Goal: Task Accomplishment & Management: Manage account settings

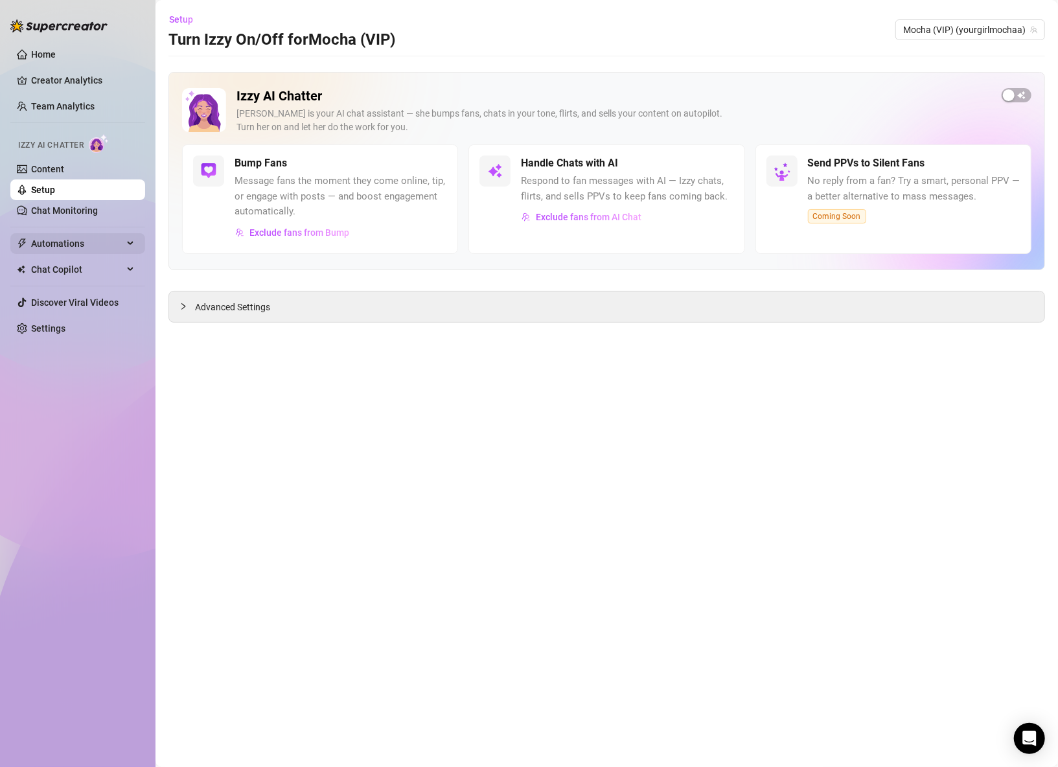
click at [67, 238] on span "Automations" at bounding box center [77, 243] width 92 height 21
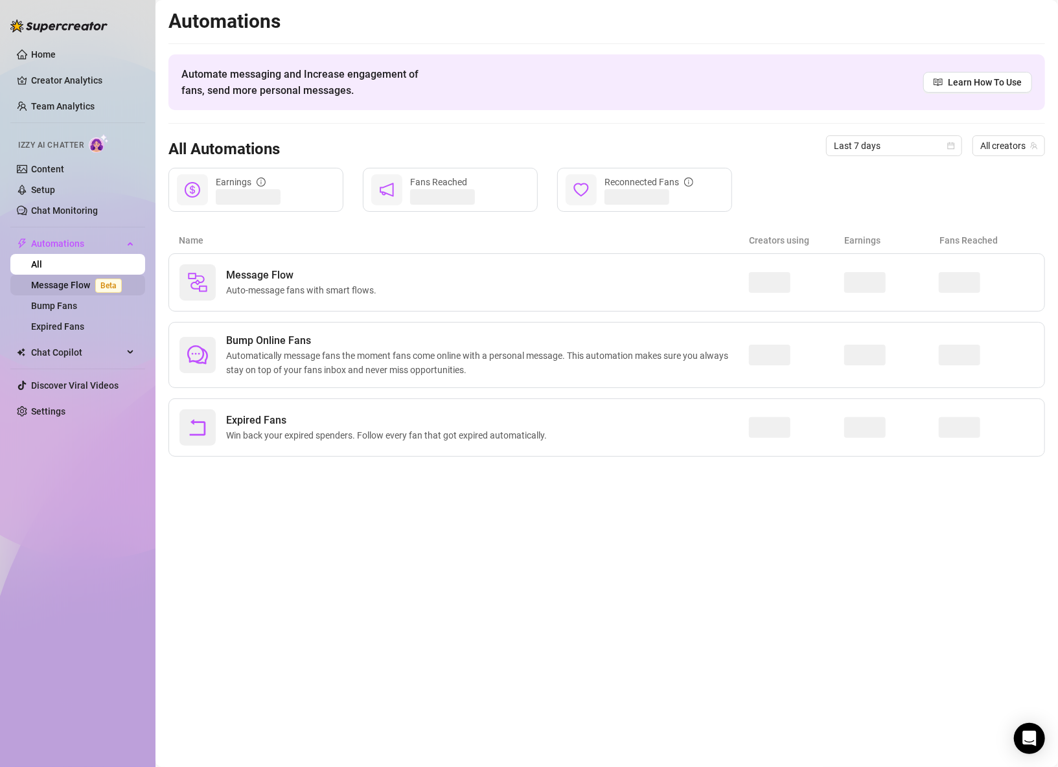
click at [57, 280] on link "Message Flow Beta" at bounding box center [79, 285] width 96 height 10
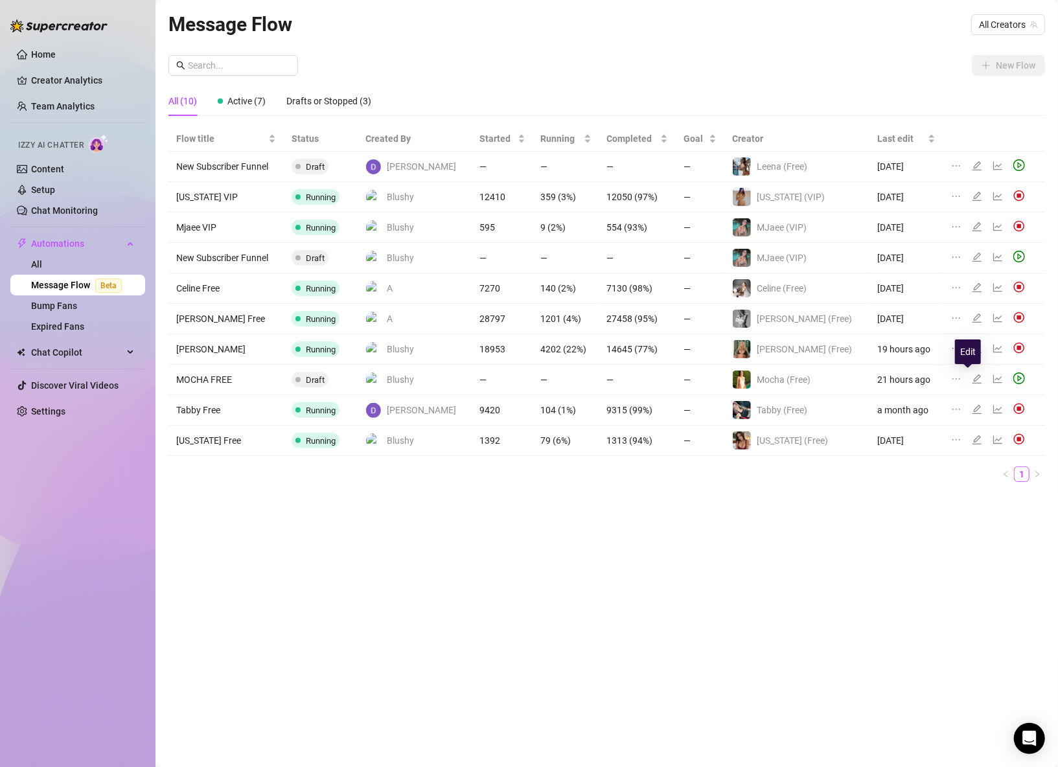
click at [972, 377] on icon "edit" at bounding box center [977, 379] width 10 height 10
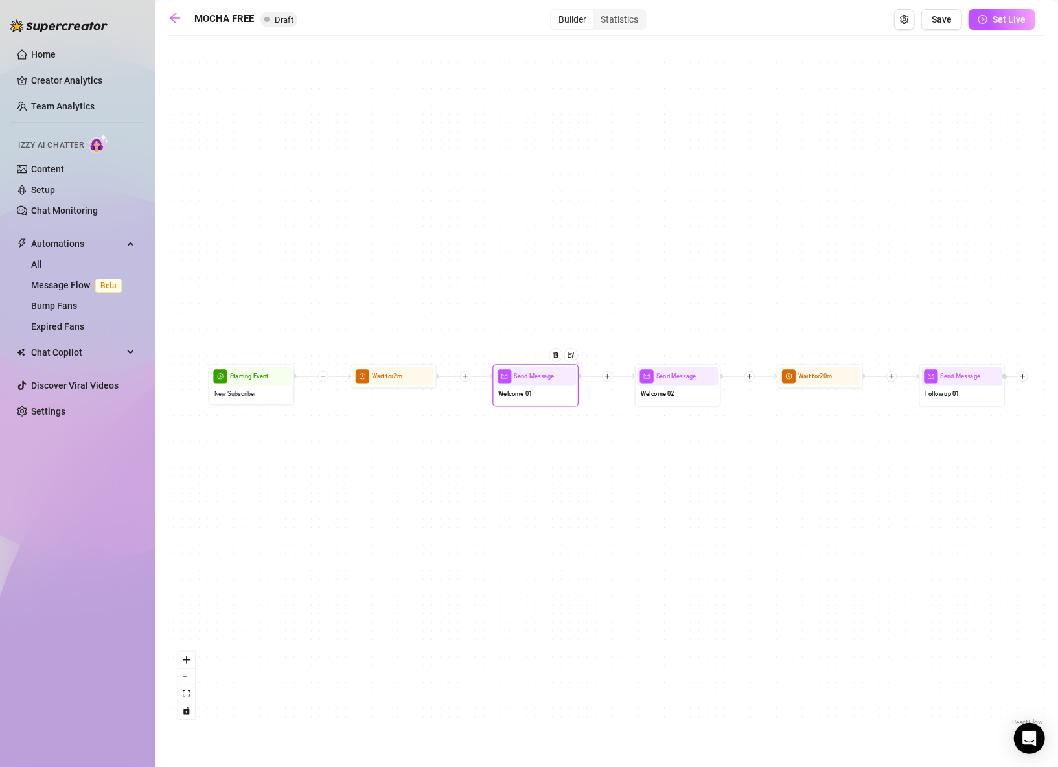
click at [541, 398] on div "Welcome 01" at bounding box center [535, 395] width 81 height 18
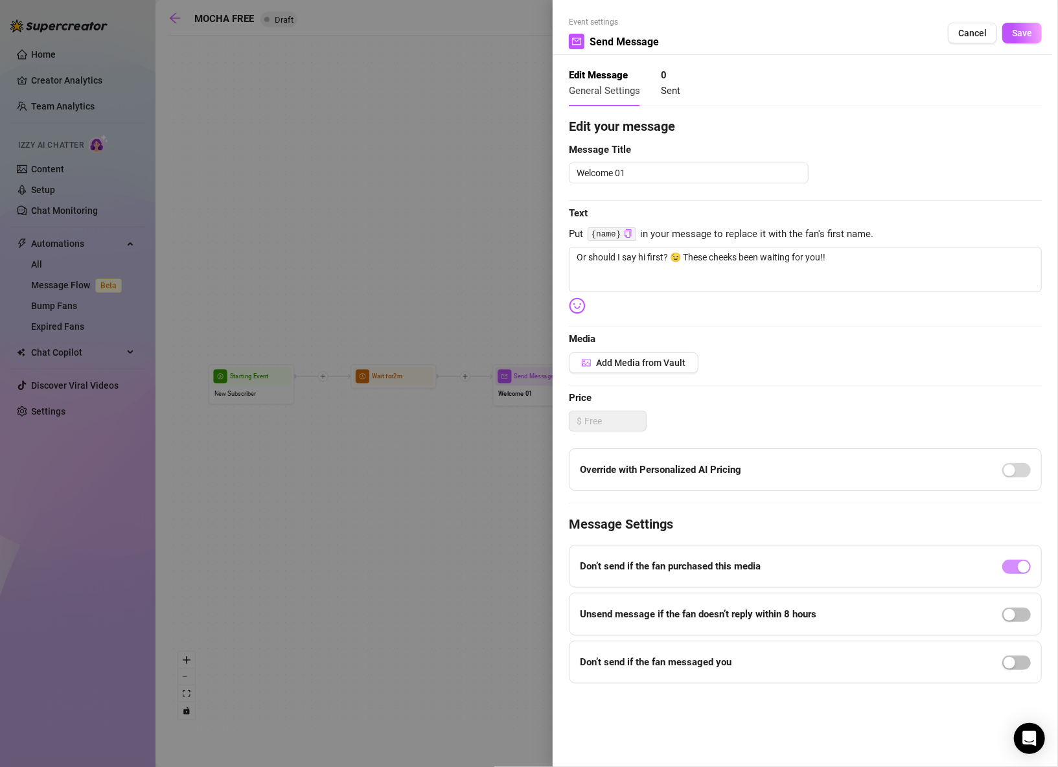
drag, startPoint x: 967, startPoint y: 35, endPoint x: 954, endPoint y: 54, distance: 23.4
click at [967, 36] on span "Cancel" at bounding box center [972, 33] width 29 height 10
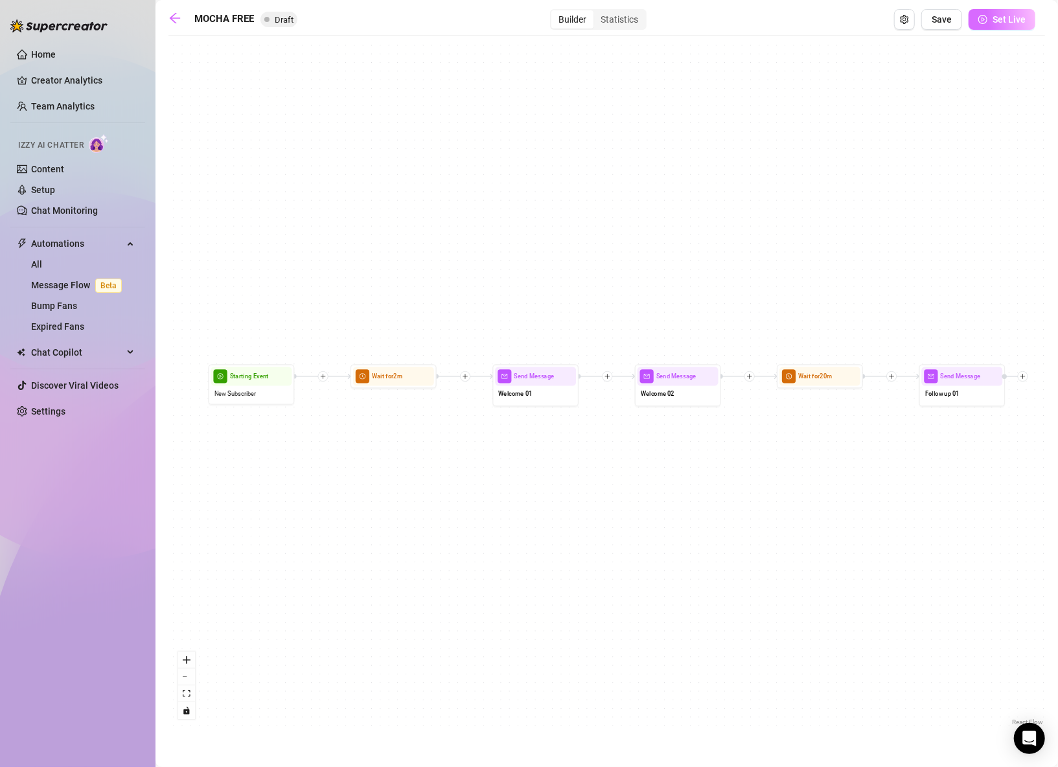
click at [1002, 26] on button "Set Live" at bounding box center [1002, 19] width 67 height 21
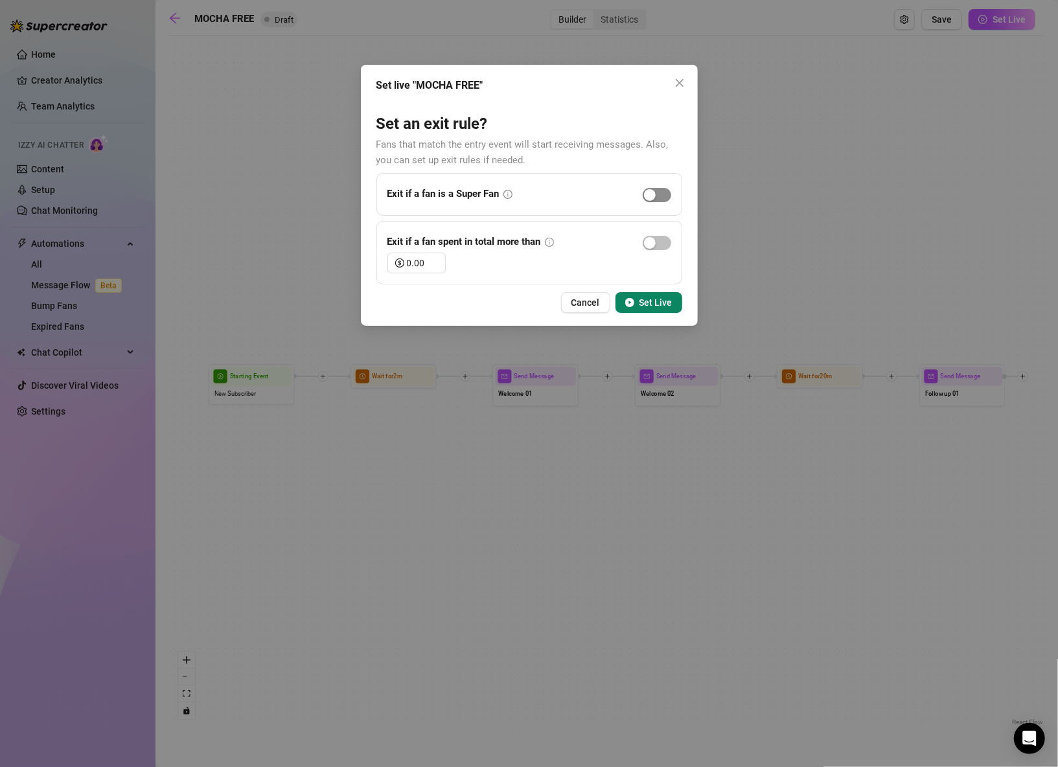
click at [660, 197] on span "button" at bounding box center [657, 195] width 29 height 14
click at [663, 244] on span "button" at bounding box center [657, 243] width 29 height 14
click at [415, 262] on input "0.00" at bounding box center [426, 262] width 38 height 19
click at [485, 301] on div "Cancel Set Live" at bounding box center [529, 302] width 306 height 21
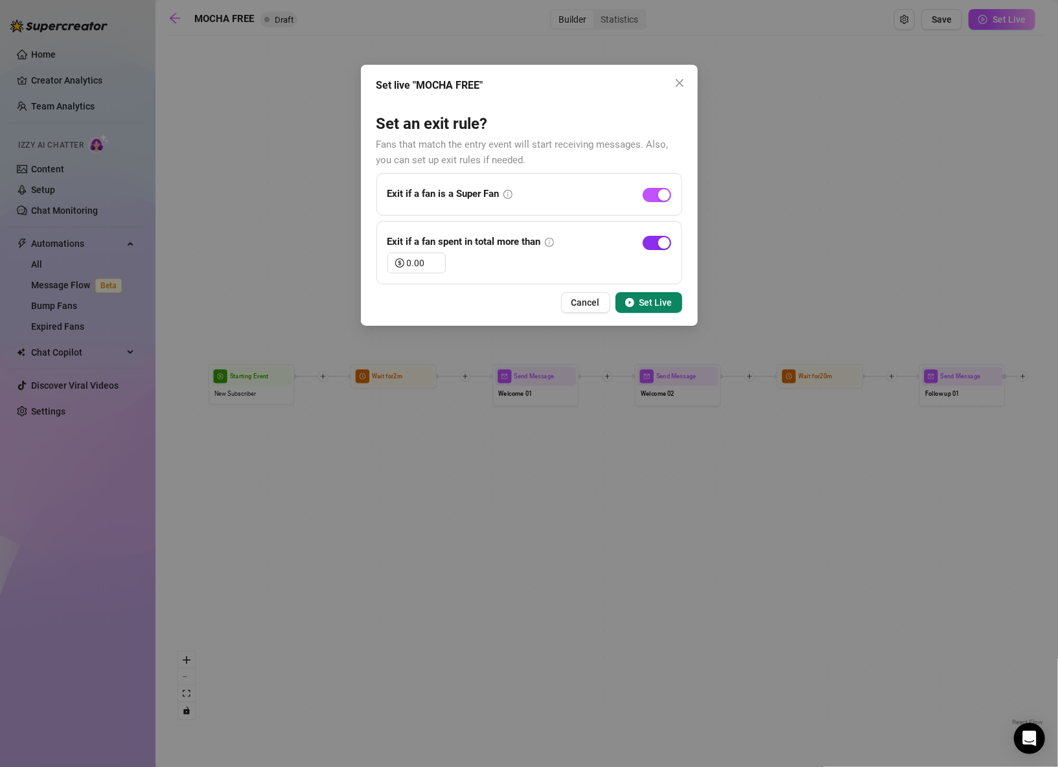
click at [655, 237] on span "button" at bounding box center [657, 243] width 29 height 14
click at [647, 302] on span "Set Live" at bounding box center [655, 302] width 33 height 10
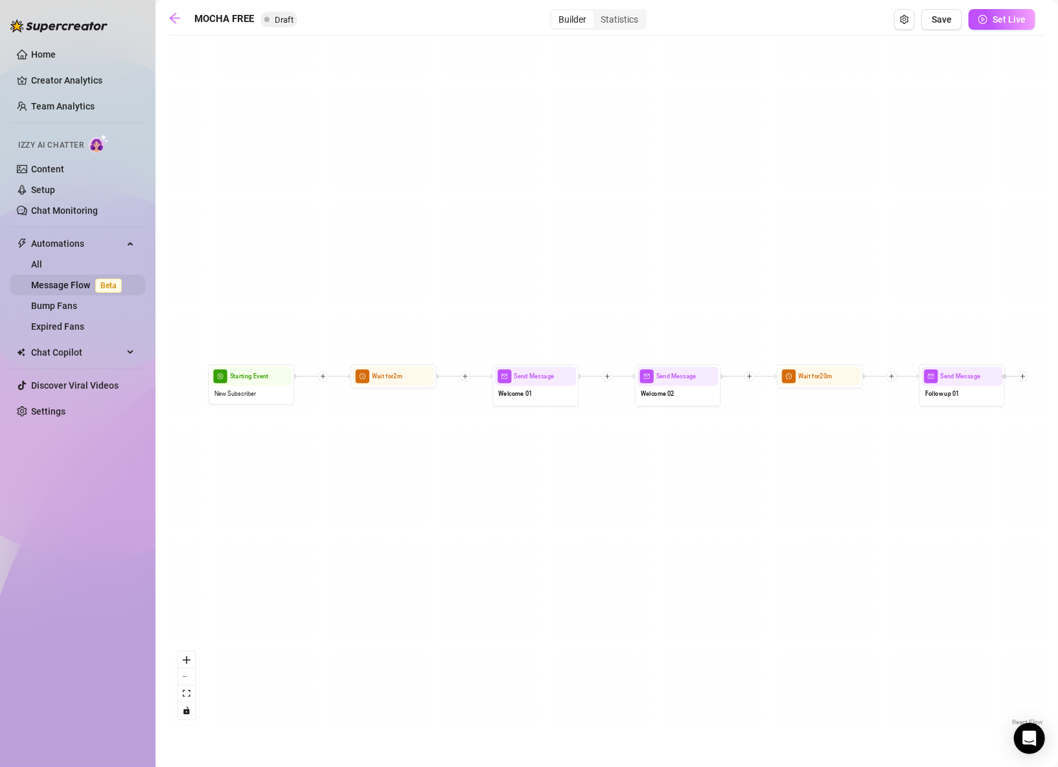
click at [55, 280] on link "Message Flow Beta" at bounding box center [79, 285] width 96 height 10
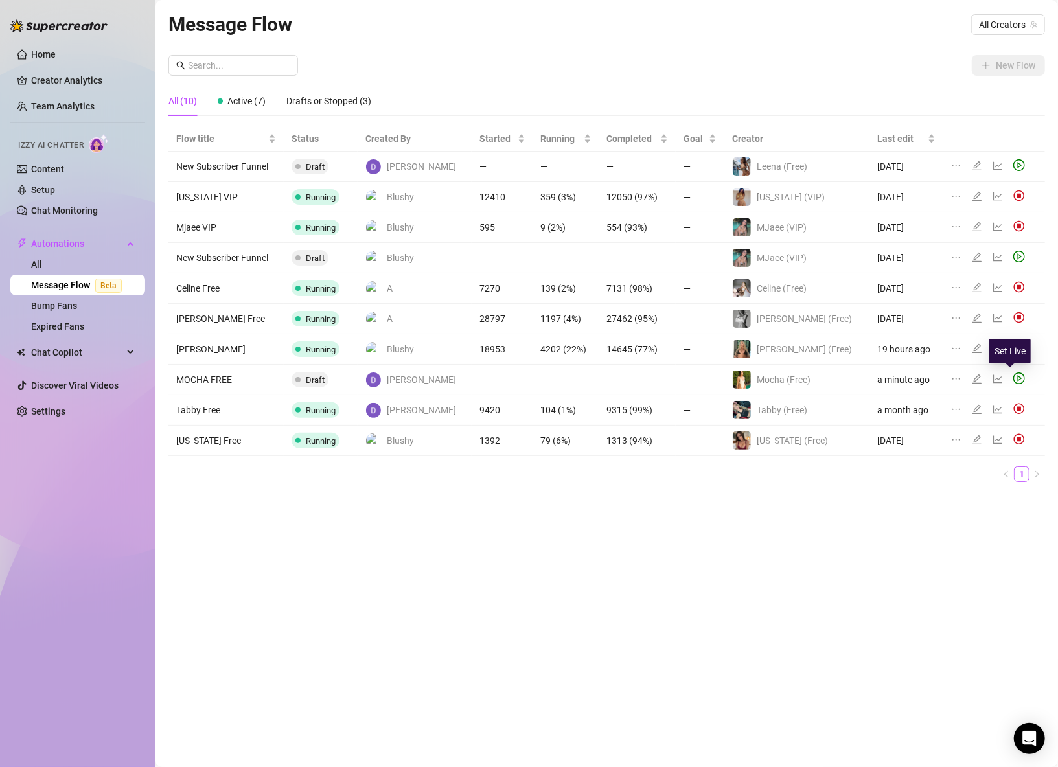
click at [1013, 373] on icon "play-circle" at bounding box center [1019, 379] width 12 height 12
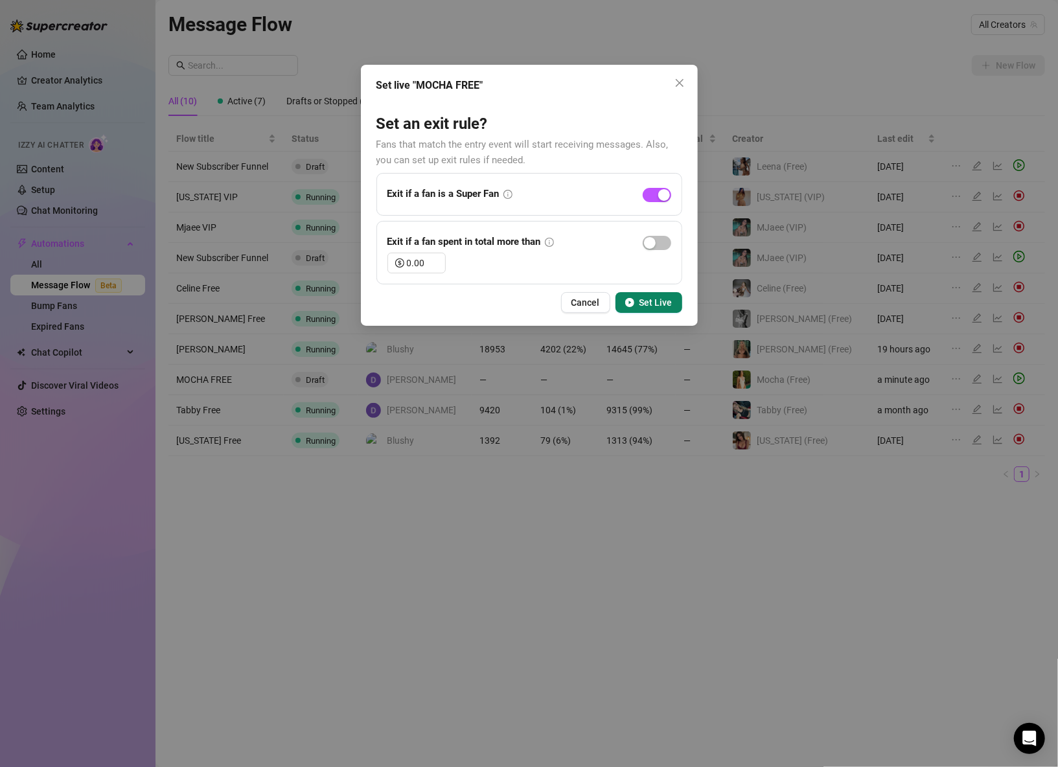
click at [656, 308] on button "Set Live" at bounding box center [649, 302] width 67 height 21
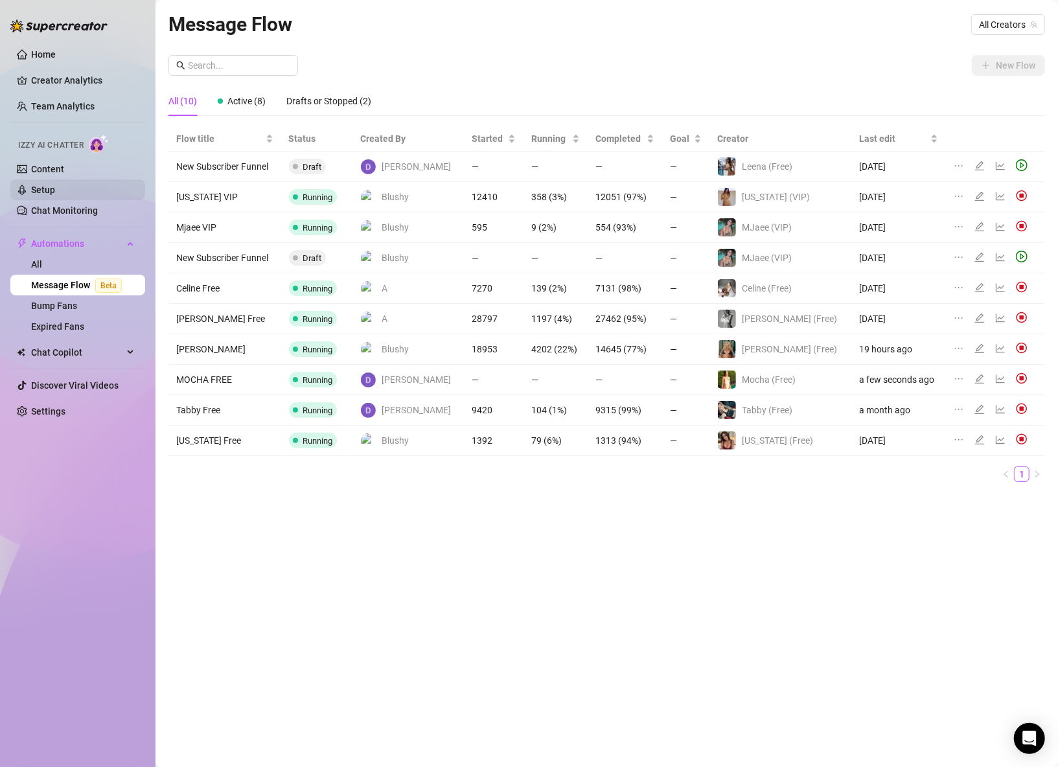
click at [49, 185] on link "Setup" at bounding box center [43, 190] width 24 height 10
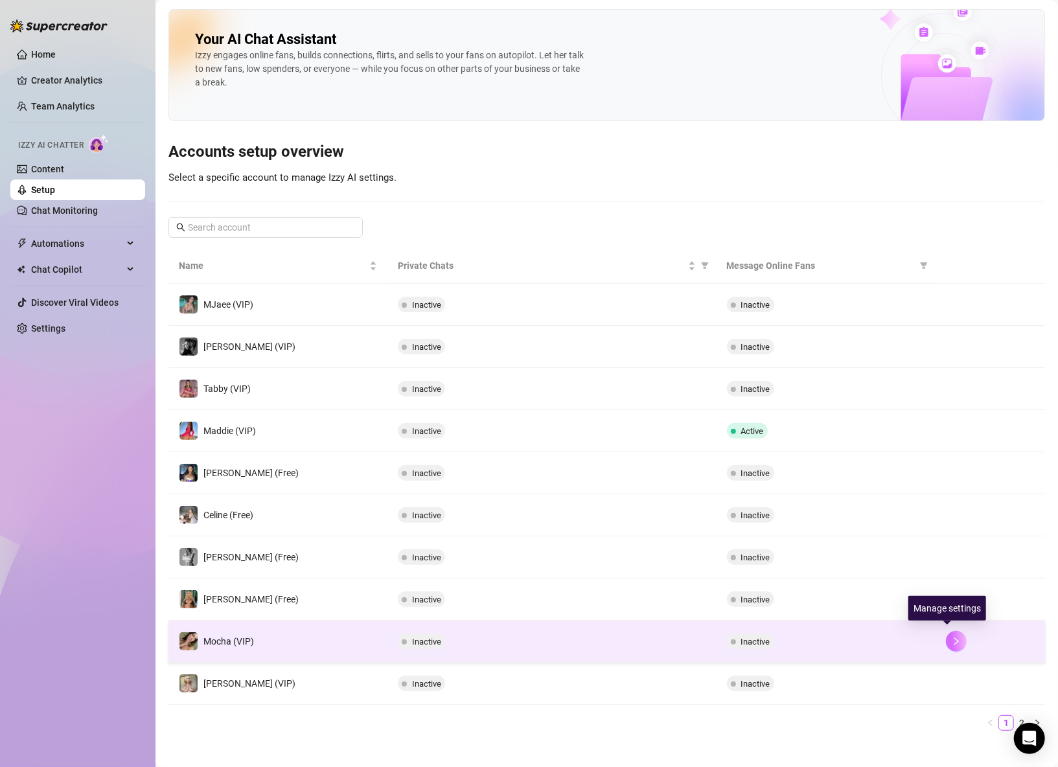
click at [952, 643] on icon "right" at bounding box center [956, 641] width 9 height 9
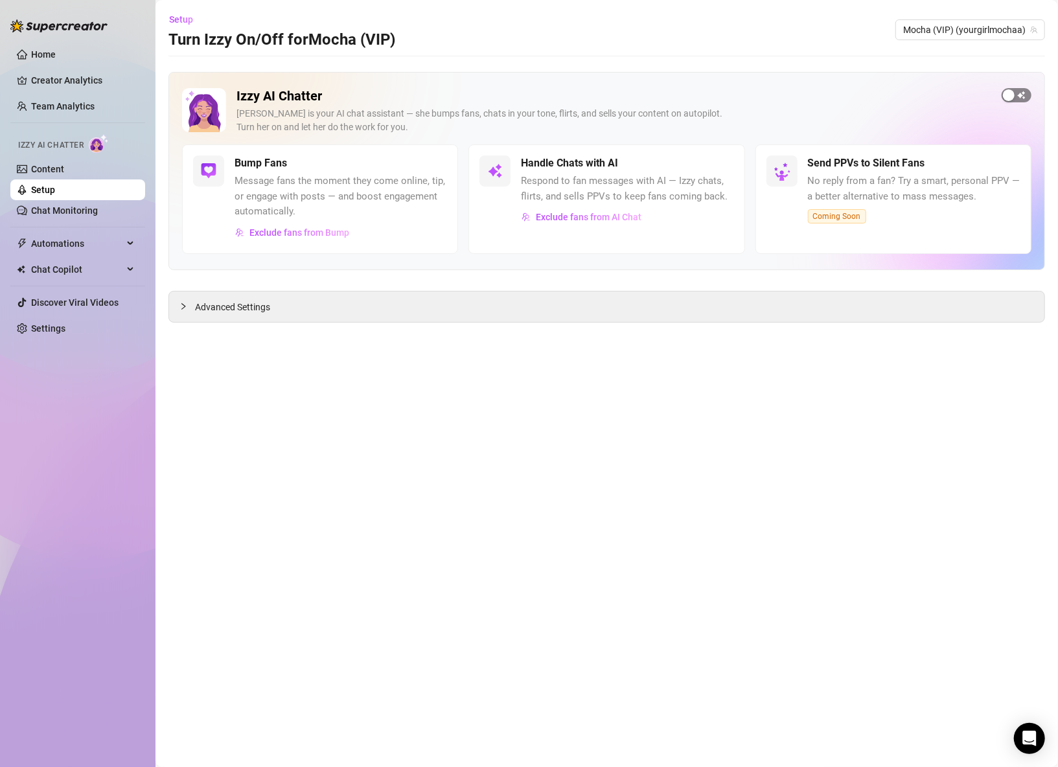
click at [1020, 98] on span "button" at bounding box center [1017, 95] width 30 height 14
click at [574, 217] on span "Exclude fans from AI Chat" at bounding box center [589, 217] width 106 height 10
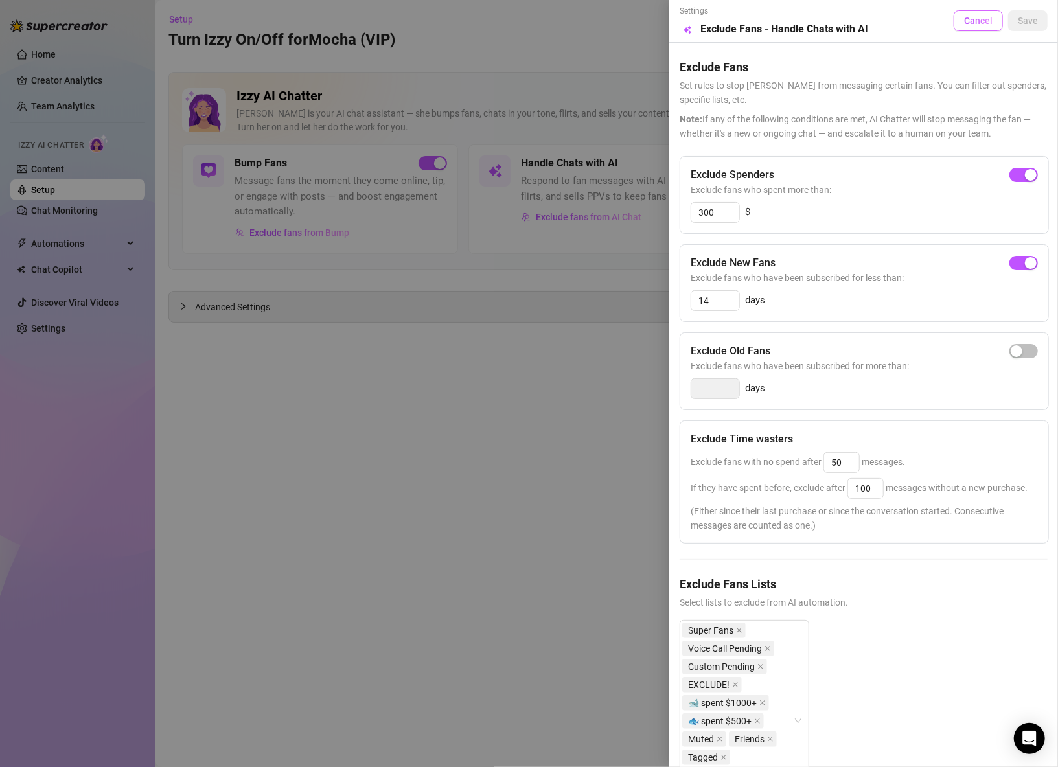
click at [967, 25] on span "Cancel" at bounding box center [978, 21] width 29 height 10
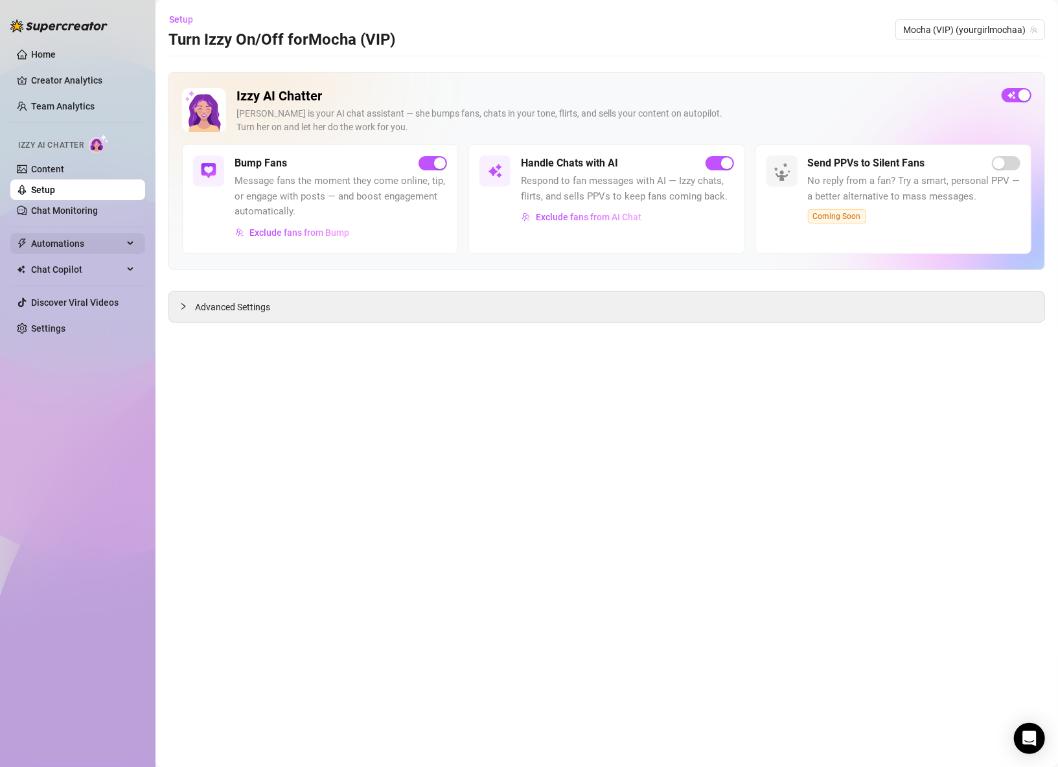
click at [63, 242] on span "Automations" at bounding box center [77, 243] width 92 height 21
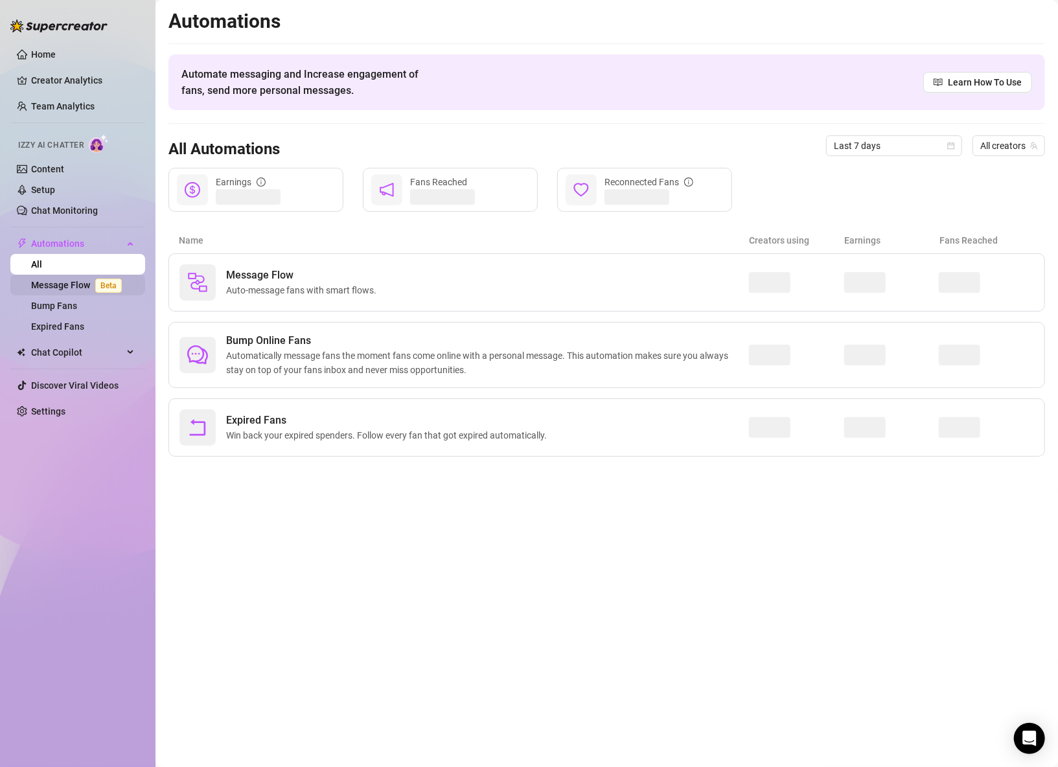
click at [61, 286] on link "Message Flow Beta" at bounding box center [79, 285] width 96 height 10
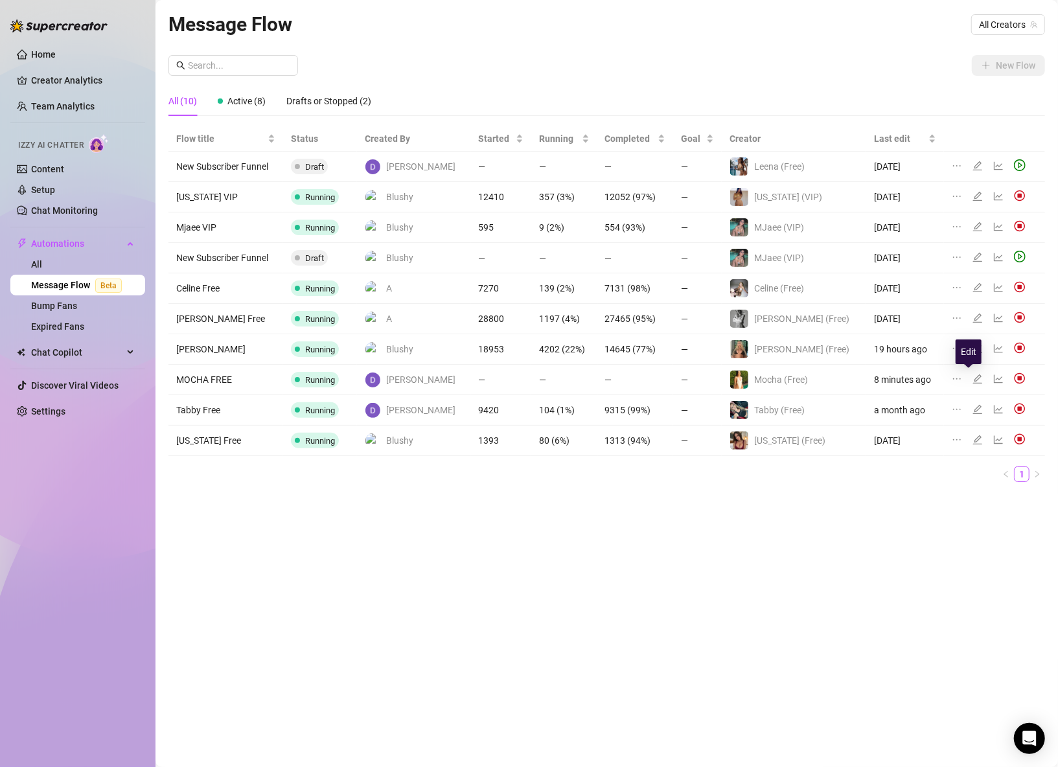
click at [972, 375] on icon "edit" at bounding box center [977, 379] width 10 height 10
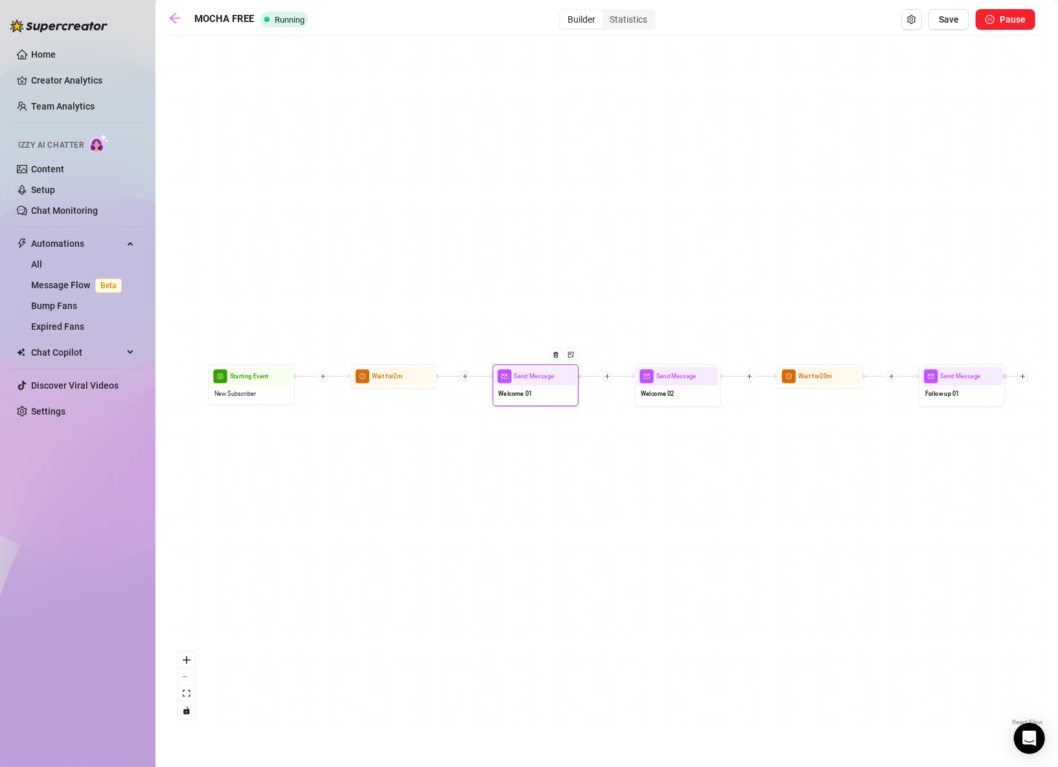
click at [540, 400] on div "Welcome 01" at bounding box center [535, 395] width 81 height 18
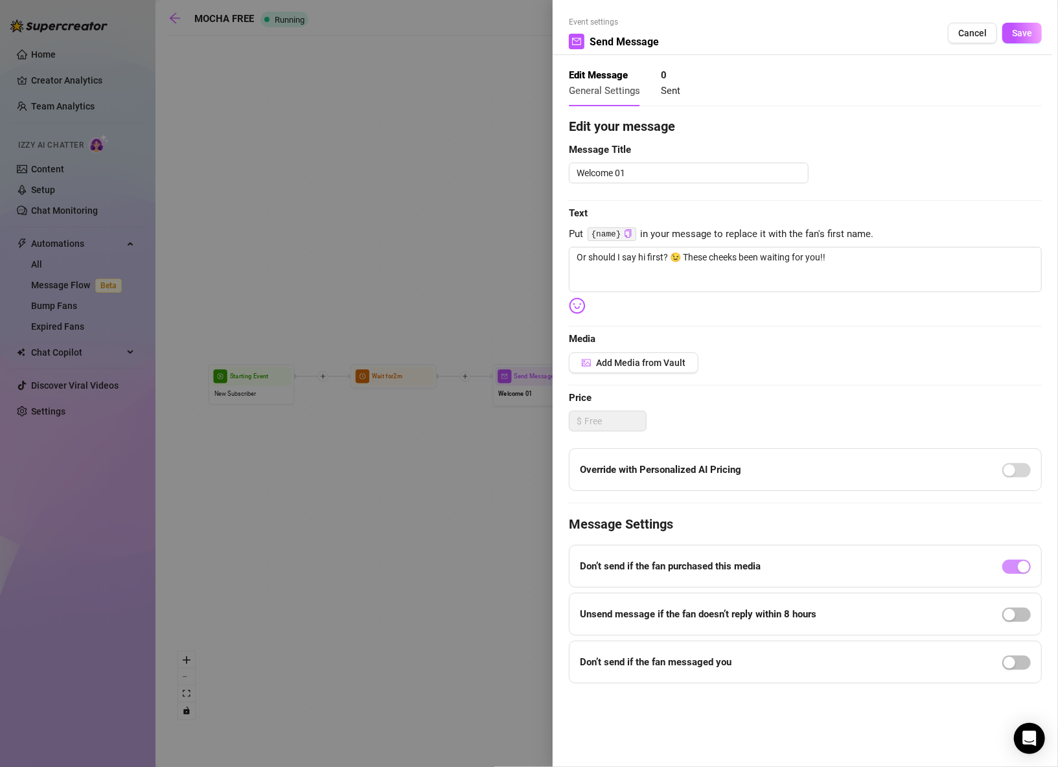
click at [490, 503] on div at bounding box center [529, 383] width 1058 height 767
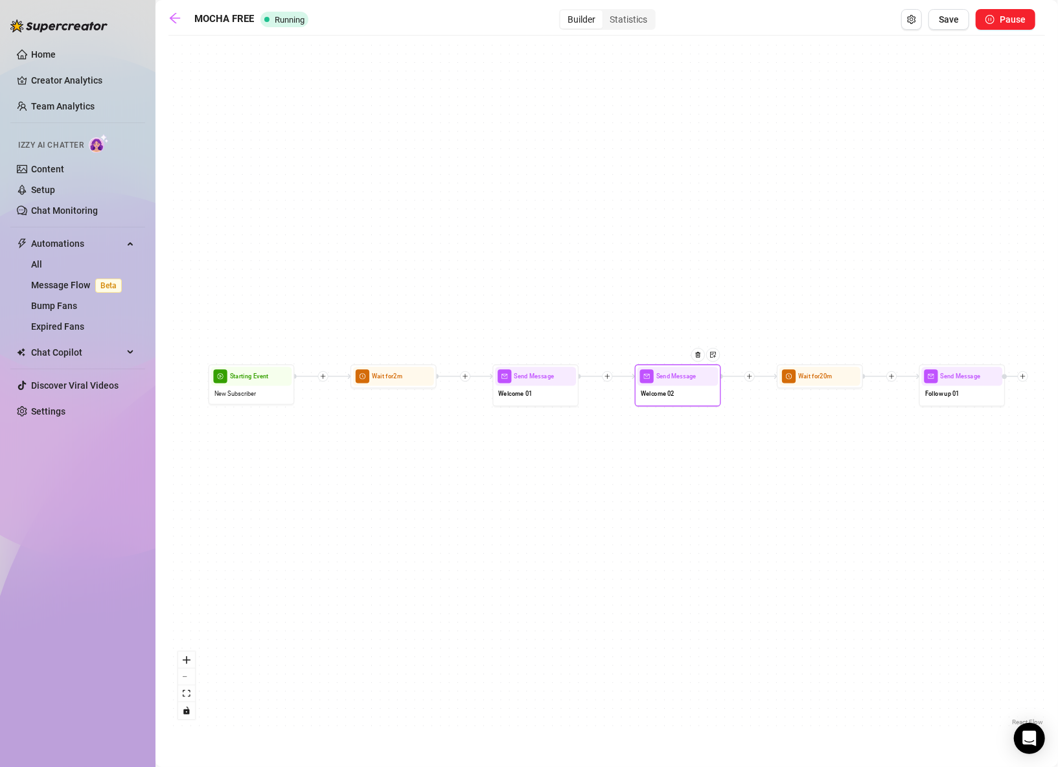
click at [668, 398] on span "Welcome 02" at bounding box center [658, 394] width 34 height 10
type textarea "Soooo how you doin’?"
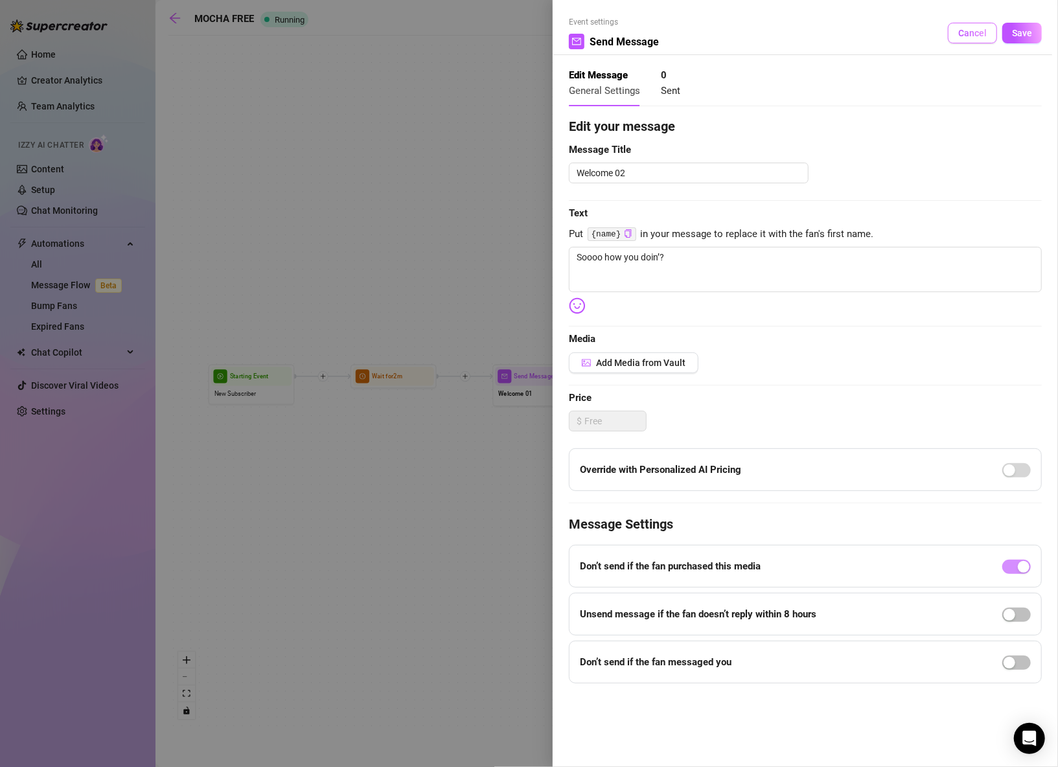
click at [971, 38] on span "Cancel" at bounding box center [972, 33] width 29 height 10
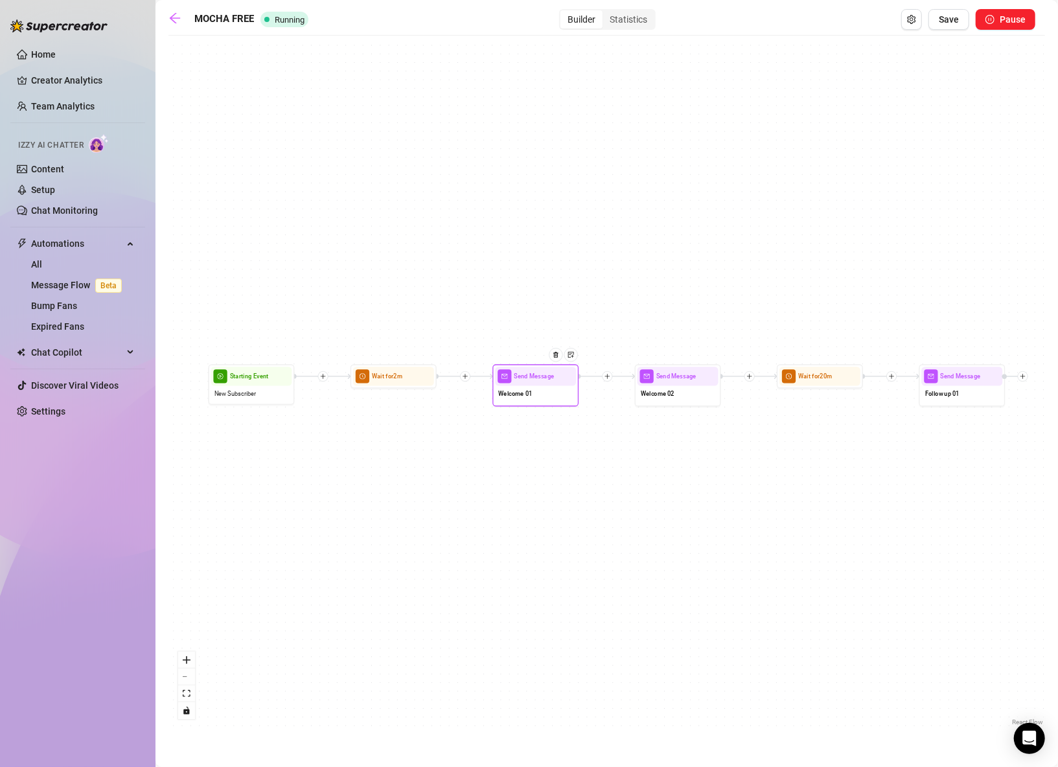
click at [533, 402] on div "Welcome 01" at bounding box center [535, 395] width 81 height 18
type textarea "Or should I say hi first? 😉 These cheeks been waiting for you!!"
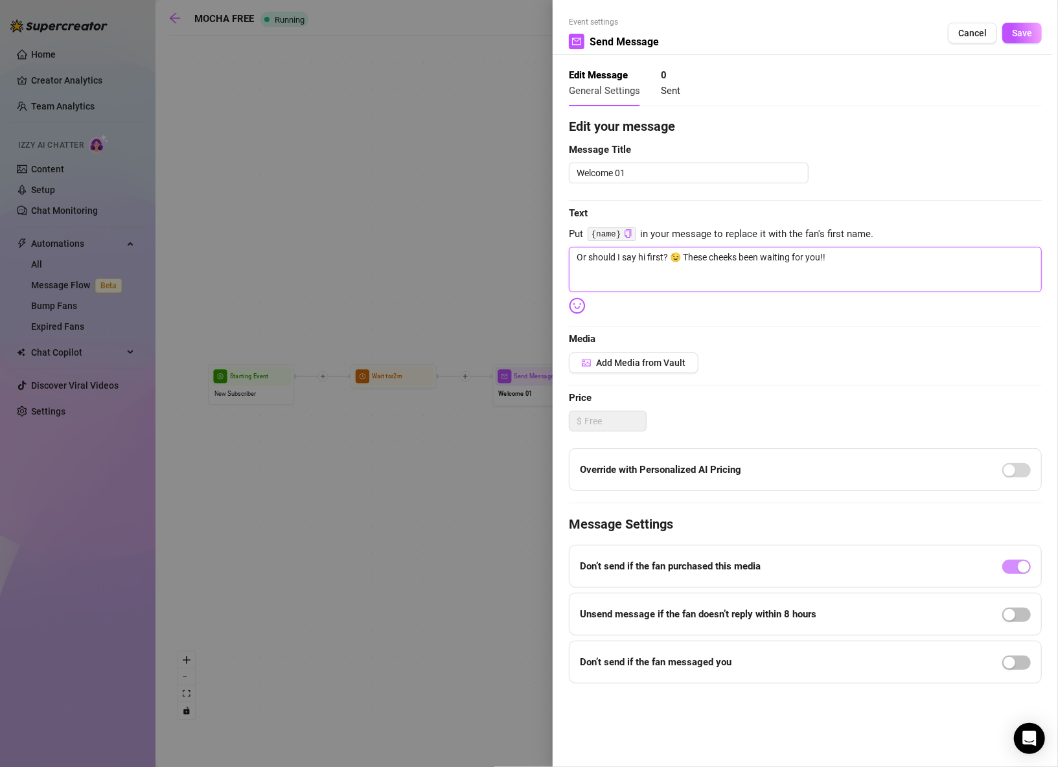
drag, startPoint x: 662, startPoint y: 254, endPoint x: 570, endPoint y: 256, distance: 92.0
click at [570, 256] on textarea "Or should I say hi first? 😉 These cheeks been waiting for you!!" at bounding box center [805, 269] width 473 height 45
click at [660, 260] on textarea "Or should I say hi first? 😉 These cheeks been waiting for you!!" at bounding box center [805, 269] width 473 height 45
drag, startPoint x: 664, startPoint y: 256, endPoint x: 572, endPoint y: 258, distance: 92.0
click at [572, 258] on textarea "Or should I say hi first? 😉 These cheeks been waiting for you!!" at bounding box center [805, 269] width 473 height 45
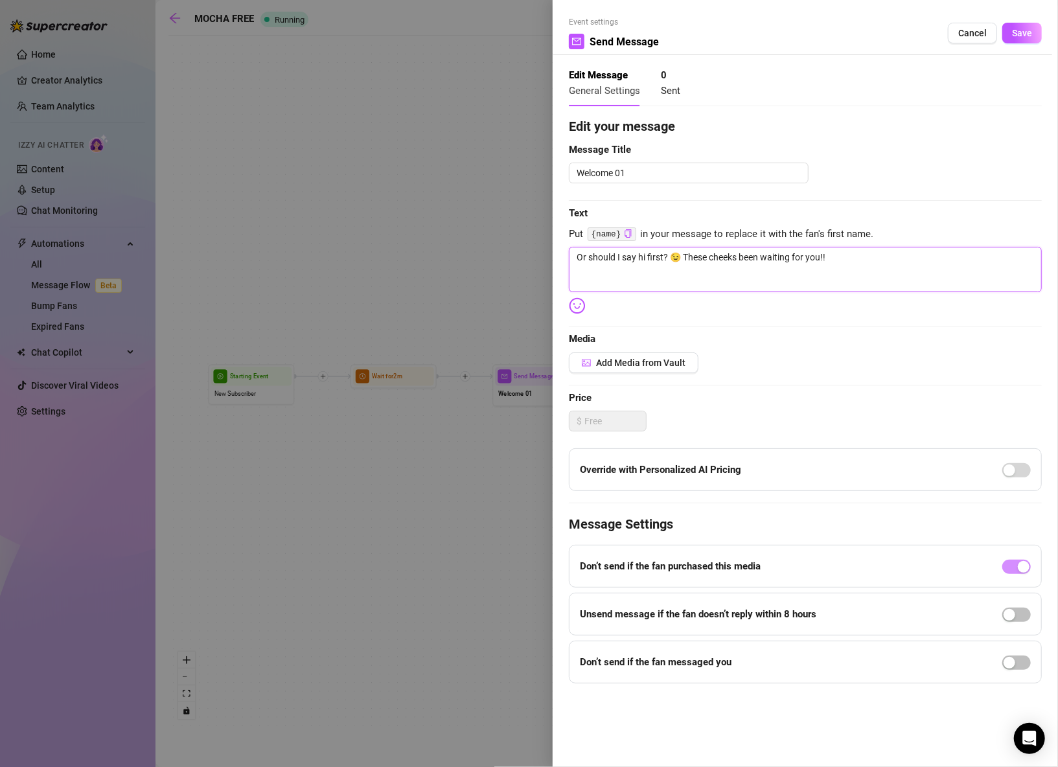
click at [599, 268] on textarea "Or should I say hi first? 😉 These cheeks been waiting for you!!" at bounding box center [805, 269] width 473 height 45
drag, startPoint x: 593, startPoint y: 254, endPoint x: 551, endPoint y: 258, distance: 41.6
click at [551, 258] on div "Event settings Send Message Cancel Save Edit Message General Settings 0 Sent Ed…" at bounding box center [529, 383] width 1058 height 767
type textarea "Should I say hi first? 😉 These cheeks been waiting for you!!"
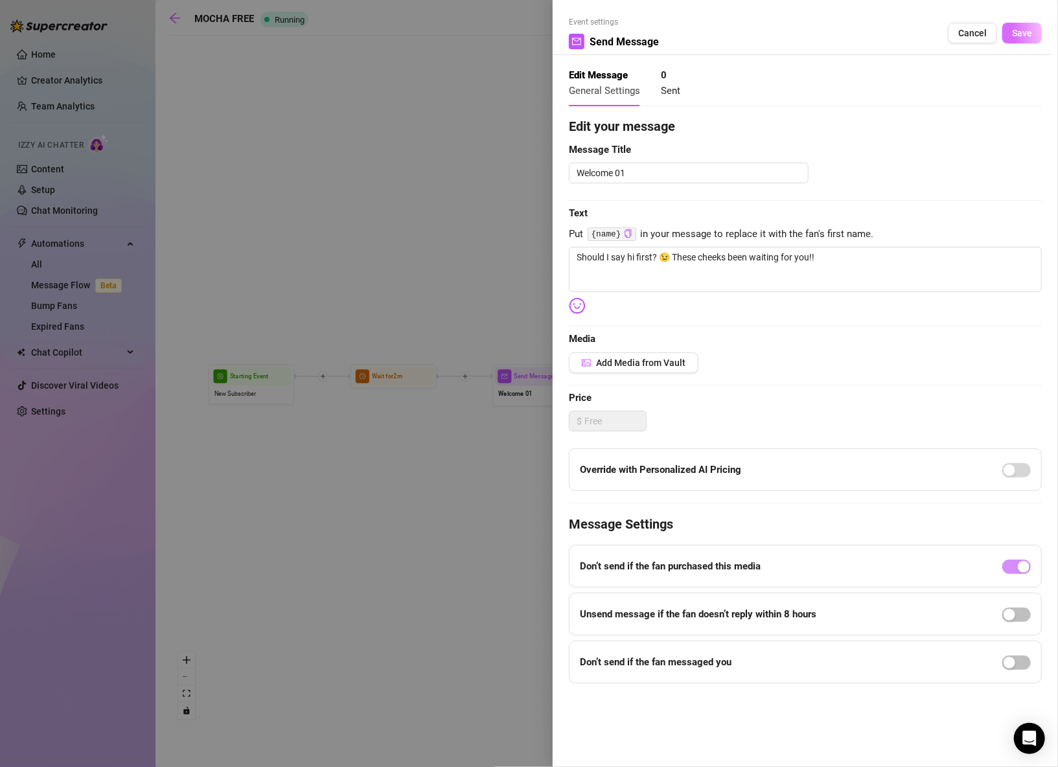
click at [1015, 34] on span "Save" at bounding box center [1022, 33] width 20 height 10
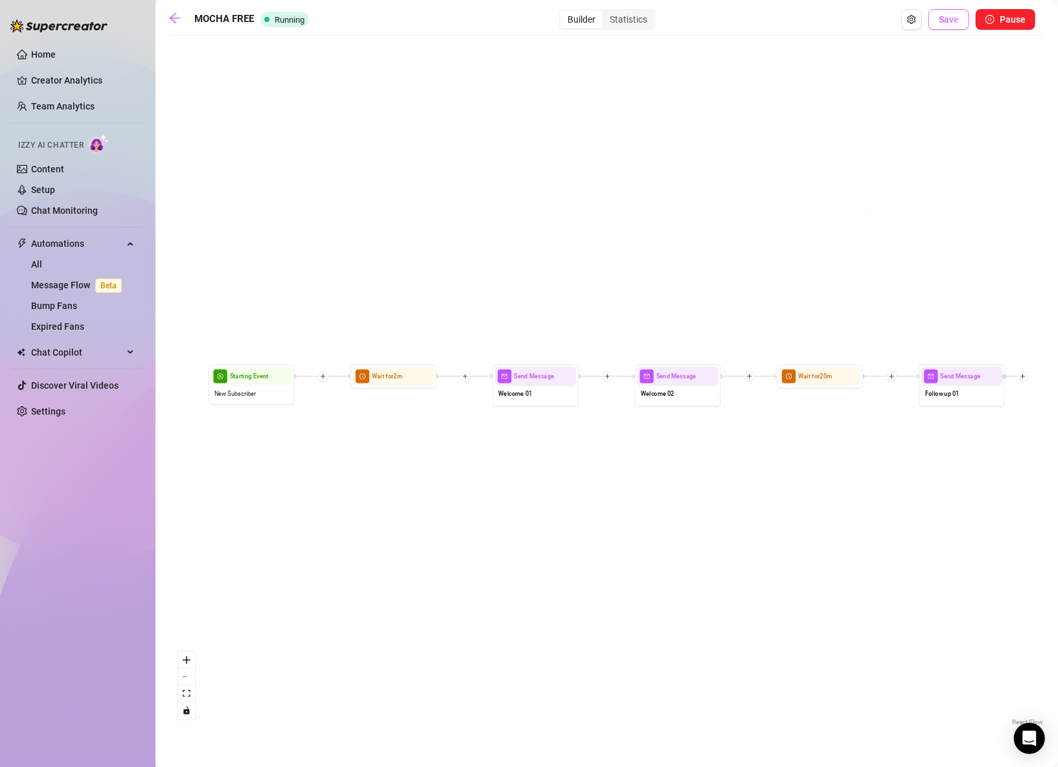
click at [949, 16] on span "Save" at bounding box center [949, 19] width 20 height 10
click at [666, 406] on div "Send Message Welcome 02" at bounding box center [678, 385] width 86 height 42
type textarea "Soooo how you doin’?"
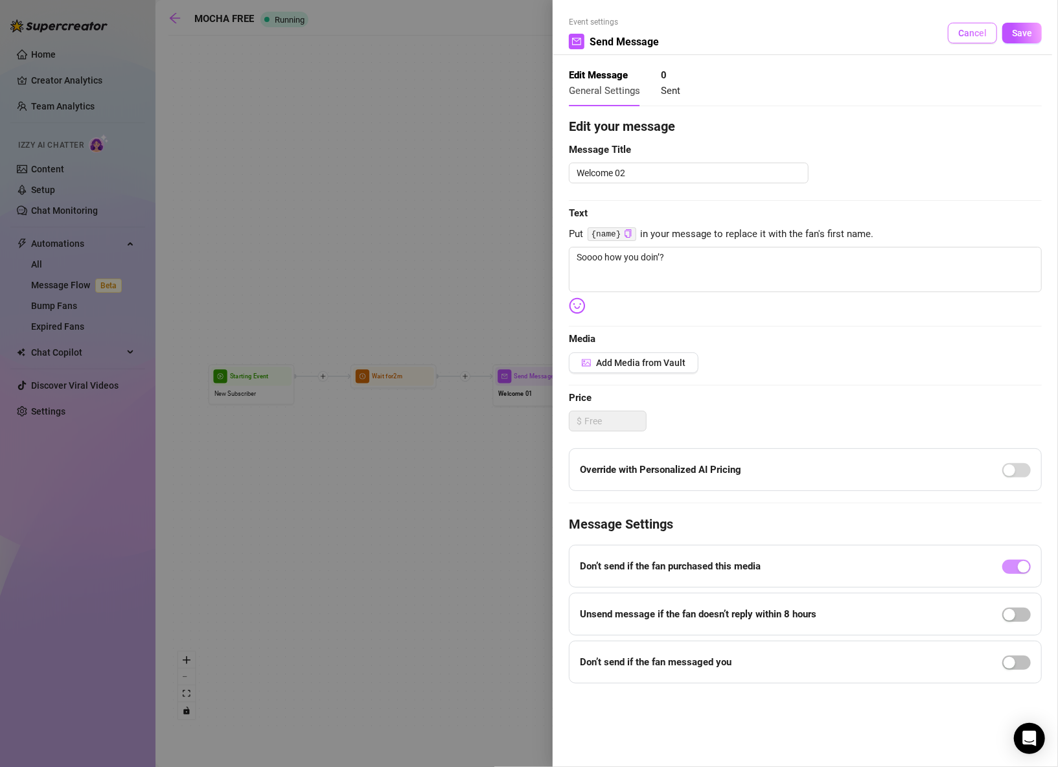
click at [970, 36] on span "Cancel" at bounding box center [972, 33] width 29 height 10
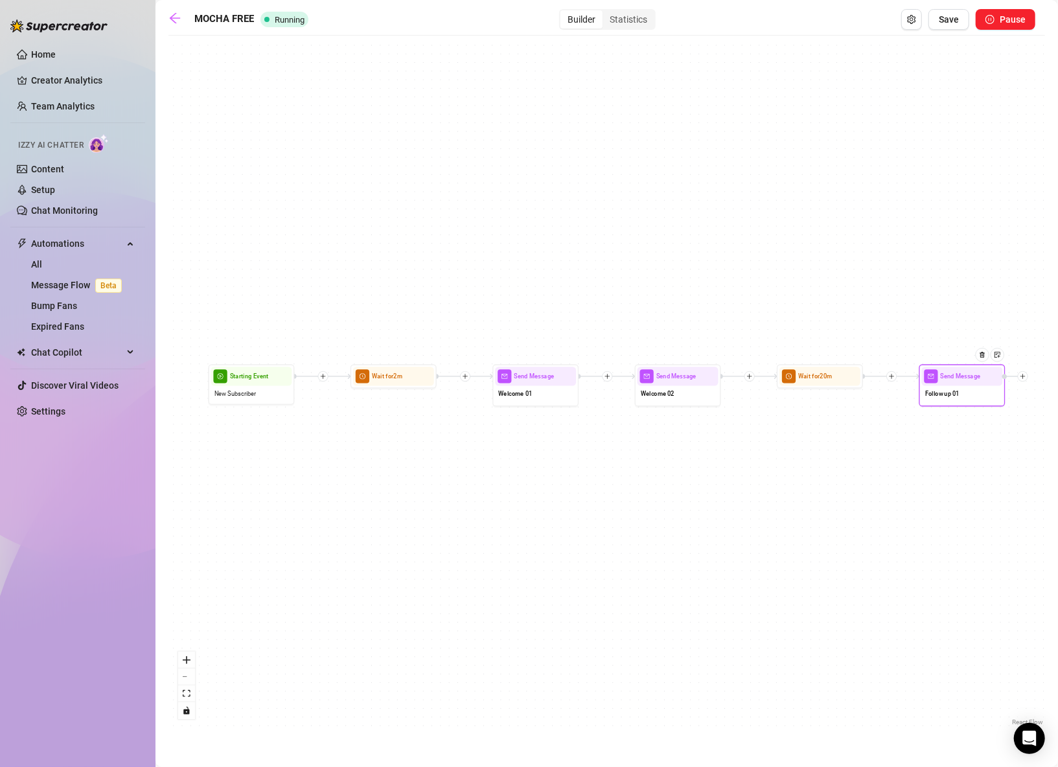
click at [947, 402] on div "Follow up 01" at bounding box center [962, 395] width 81 height 18
type textarea "Come on it's your turn to talk! Don't you wanna see these cheeks clap? 🤭"
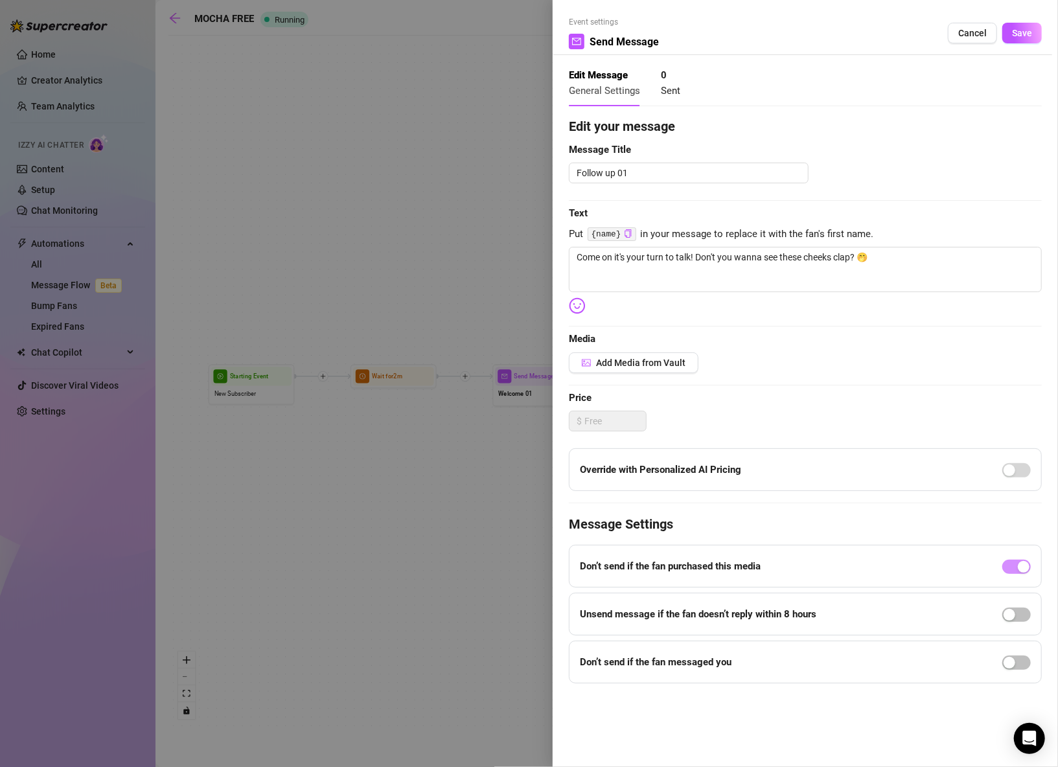
click at [970, 31] on span "Cancel" at bounding box center [972, 33] width 29 height 10
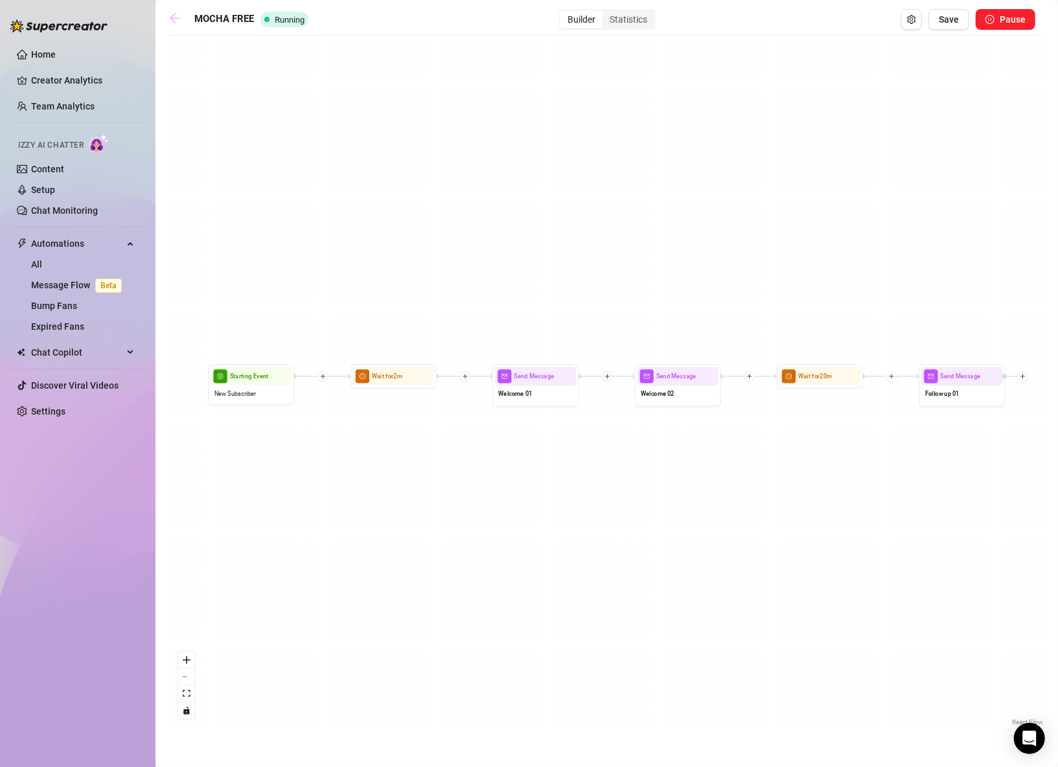
click at [178, 19] on icon "arrow-left" at bounding box center [174, 18] width 13 height 13
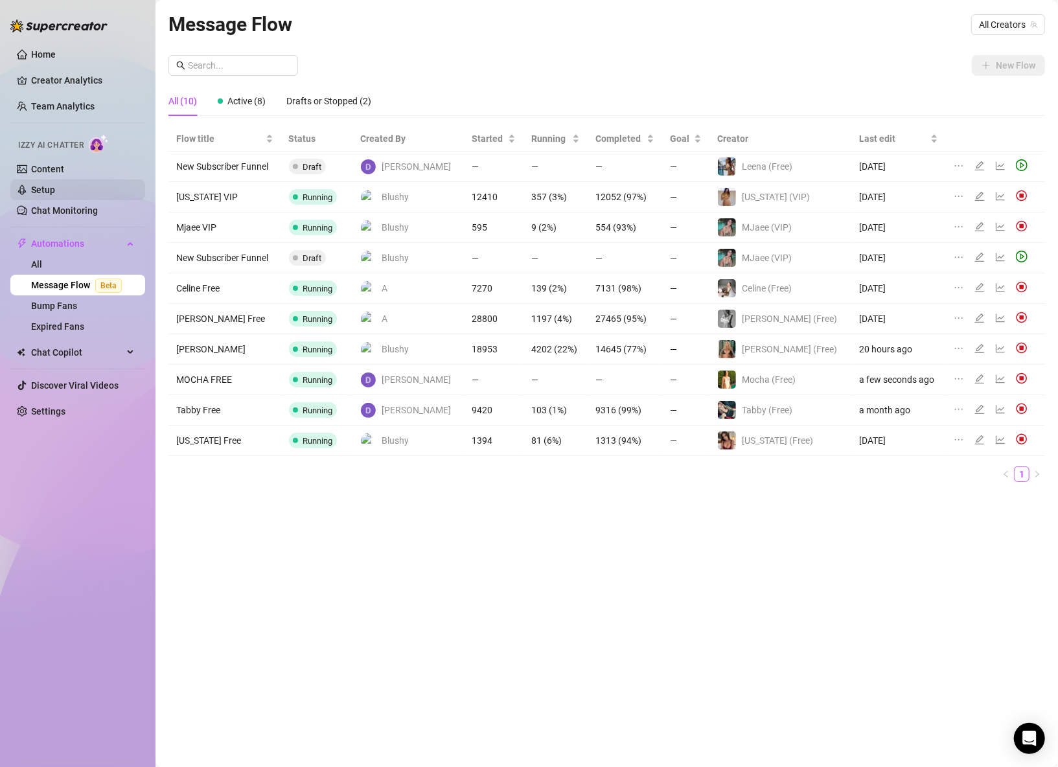
click at [41, 188] on link "Setup" at bounding box center [43, 190] width 24 height 10
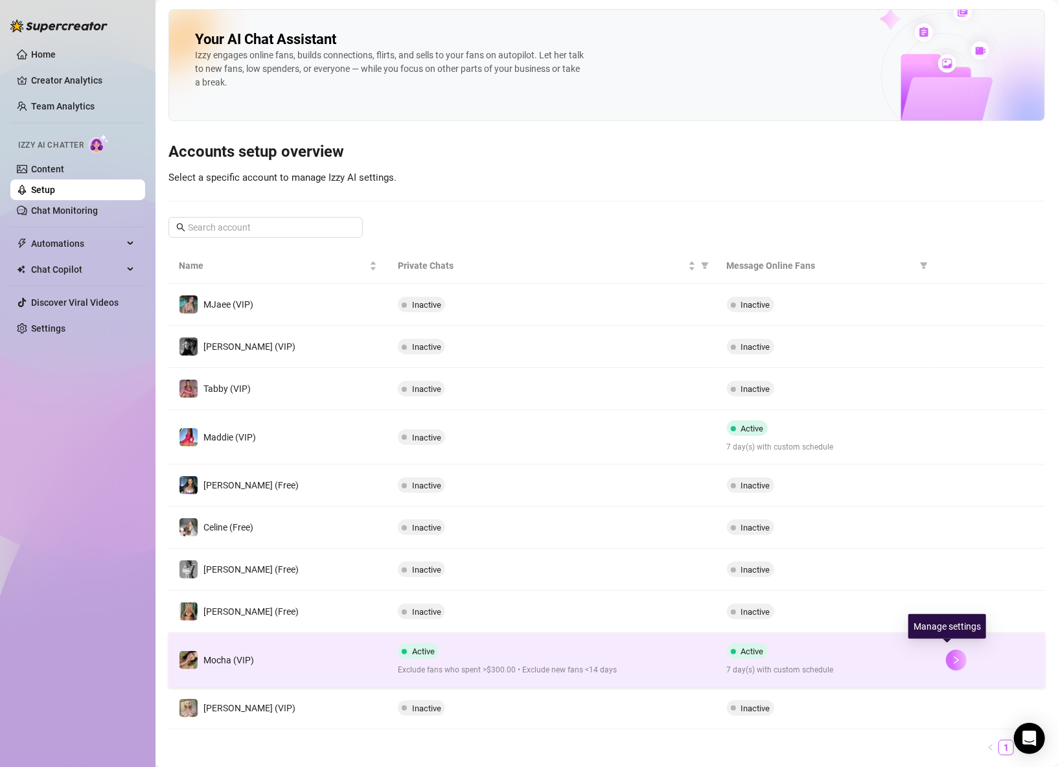
click at [952, 652] on button "button" at bounding box center [956, 660] width 21 height 21
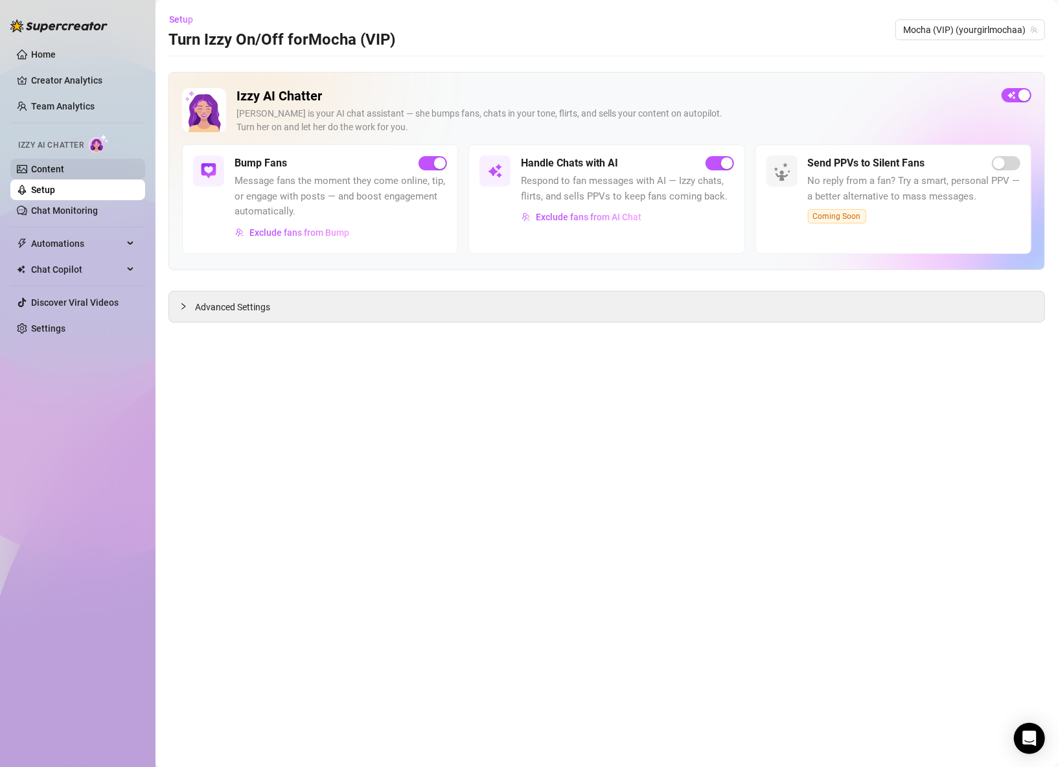
click at [51, 169] on link "Content" at bounding box center [47, 169] width 33 height 10
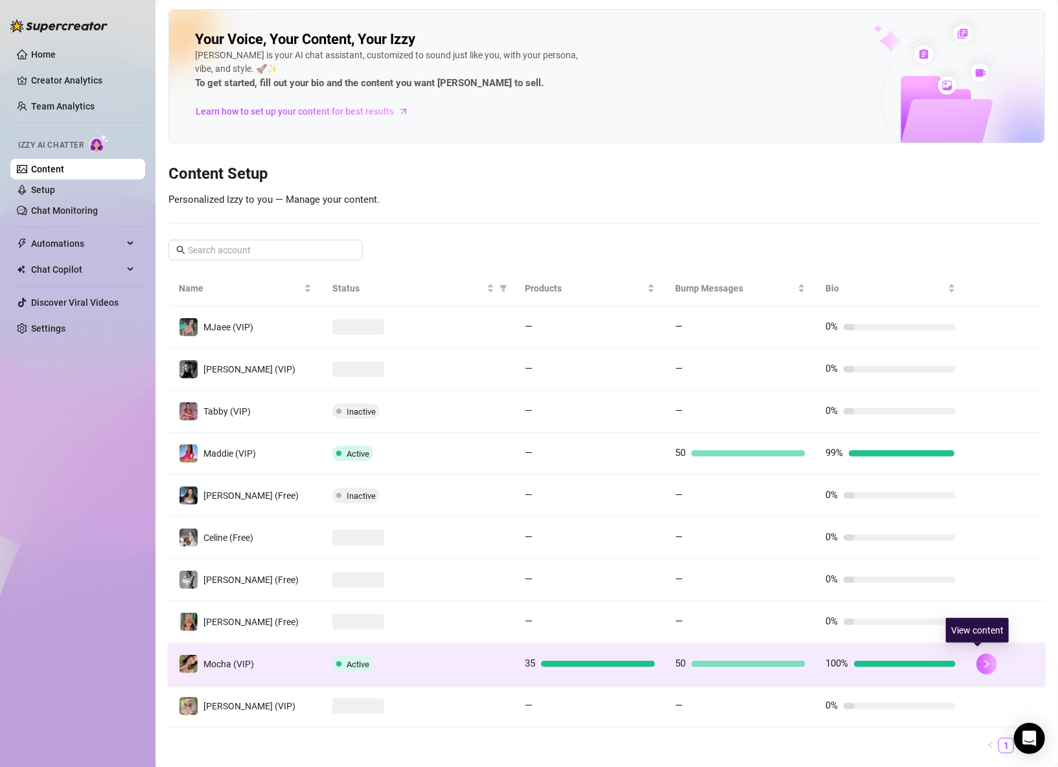
click at [983, 666] on button "button" at bounding box center [986, 664] width 21 height 21
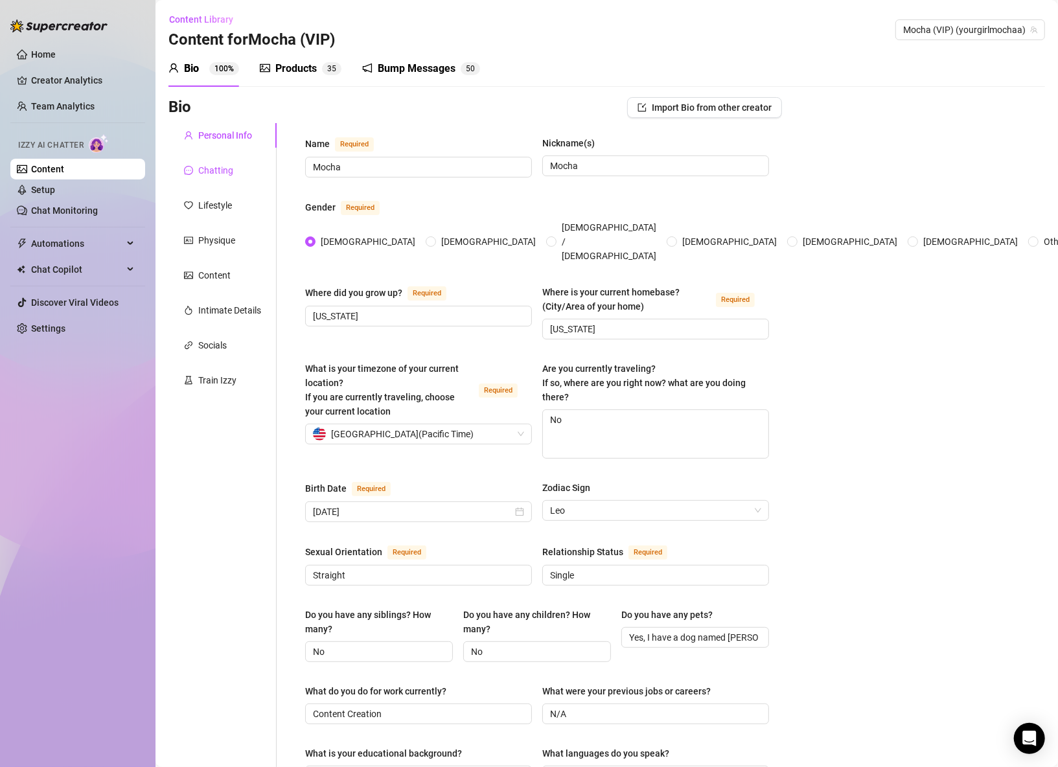
drag, startPoint x: 203, startPoint y: 171, endPoint x: 221, endPoint y: 185, distance: 22.6
click at [203, 172] on div "Chatting" at bounding box center [215, 170] width 35 height 14
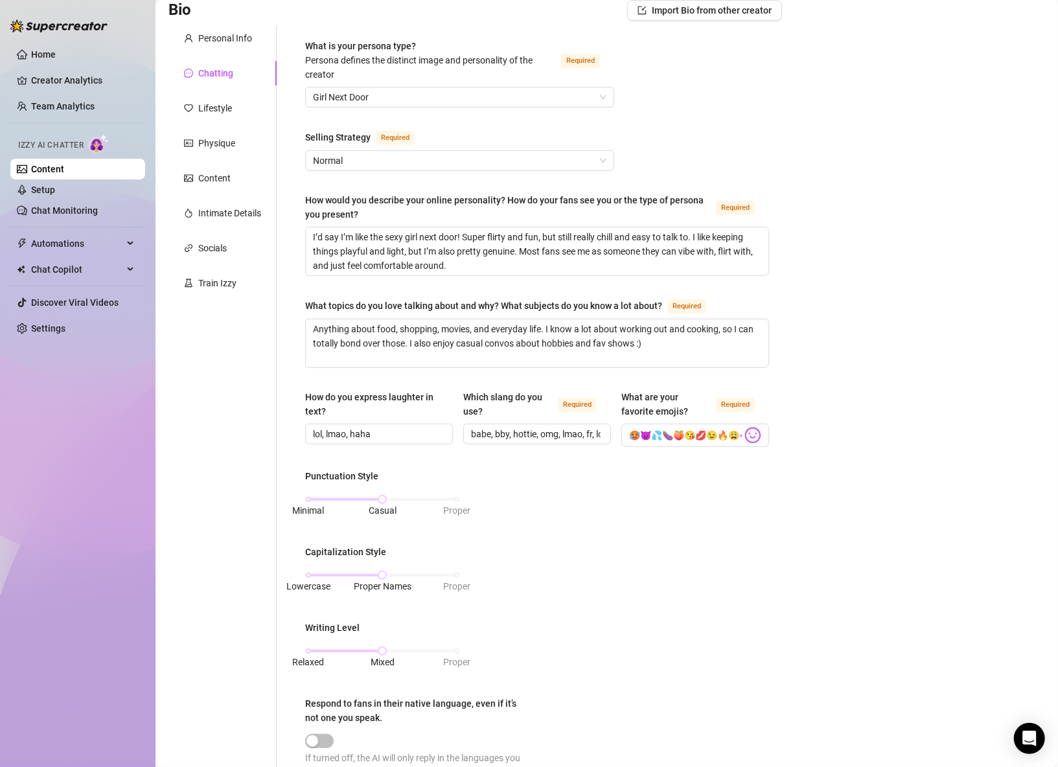
scroll to position [259, 0]
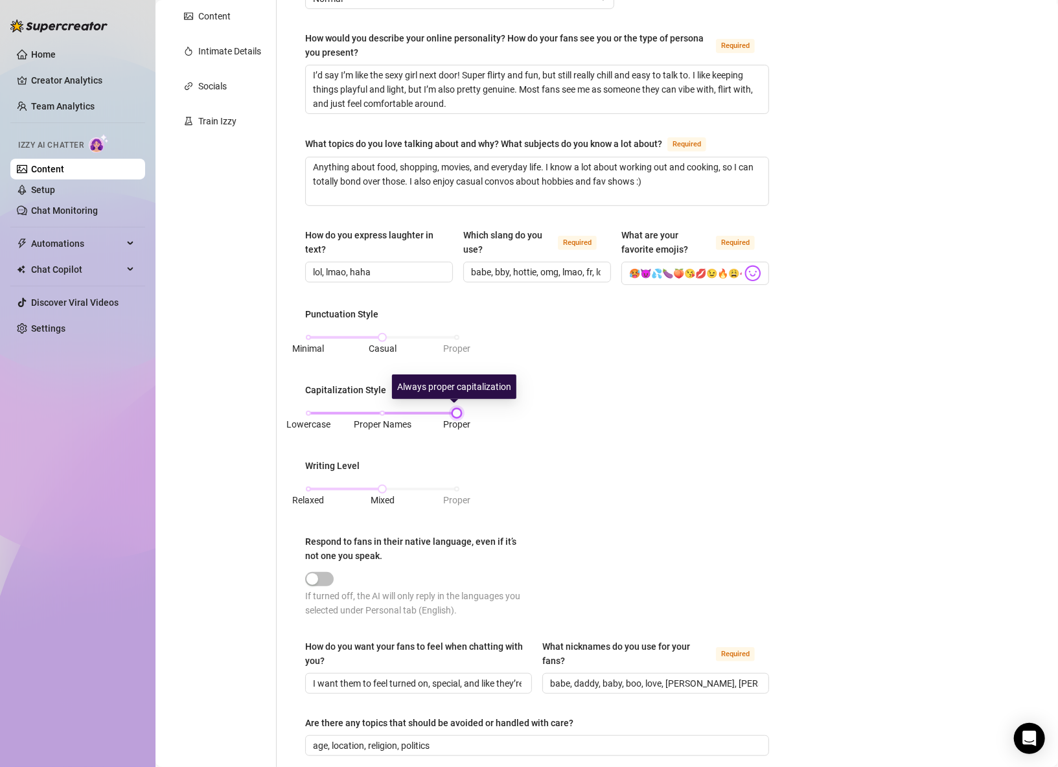
drag, startPoint x: 379, startPoint y: 413, endPoint x: 446, endPoint y: 421, distance: 67.9
click at [446, 417] on div "Lowercase Proper Names Proper" at bounding box center [382, 413] width 148 height 8
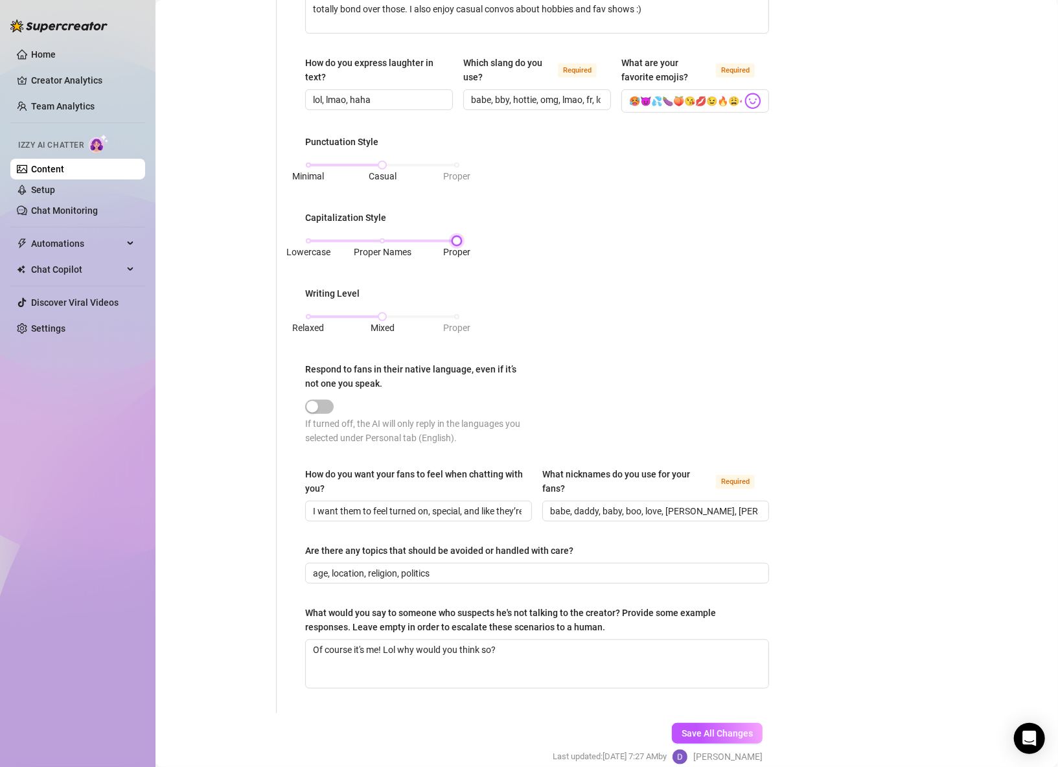
scroll to position [487, 0]
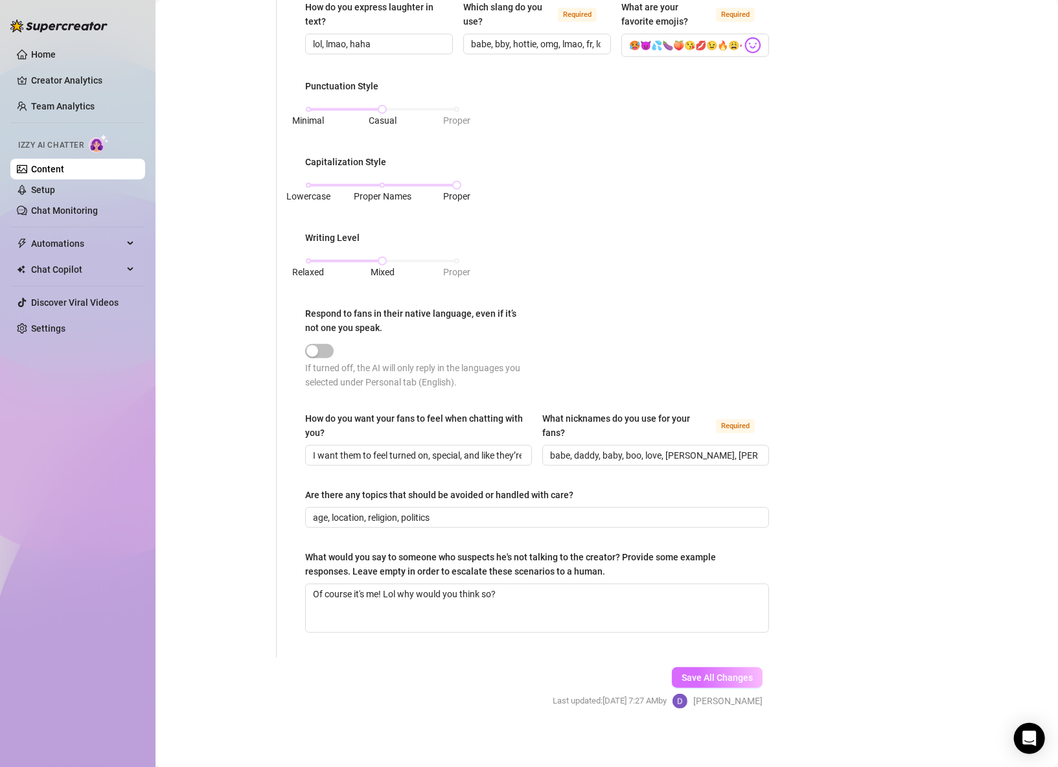
click at [708, 673] on span "Save All Changes" at bounding box center [717, 678] width 71 height 10
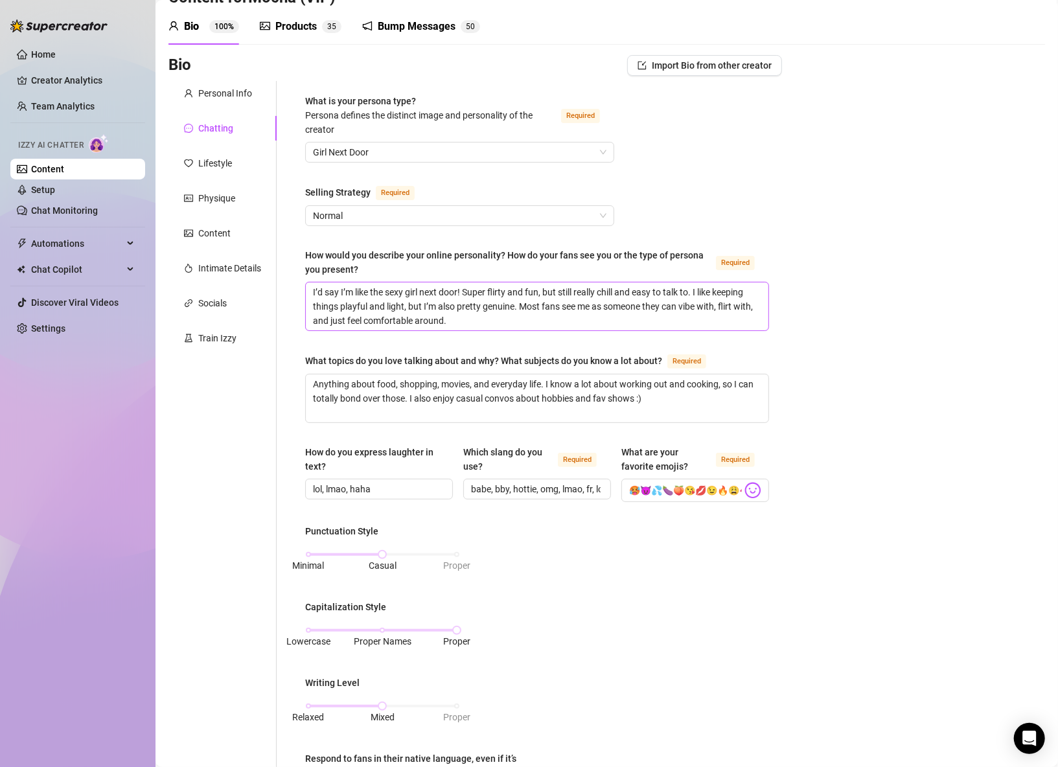
scroll to position [0, 0]
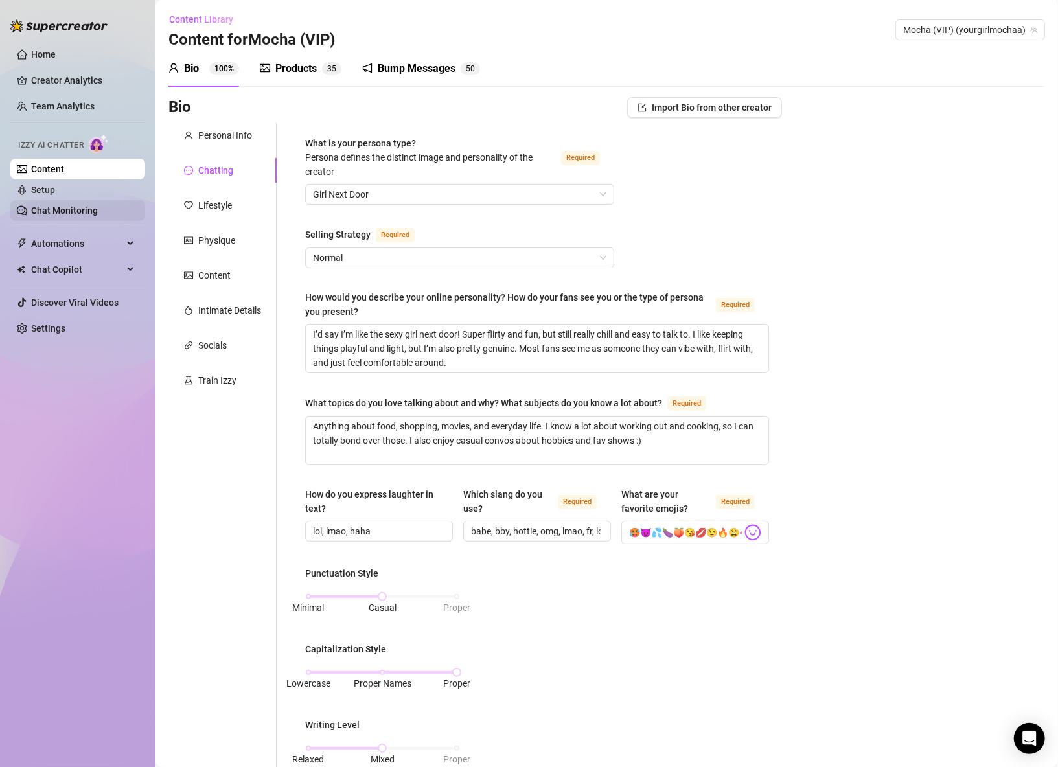
click at [56, 205] on link "Chat Monitoring" at bounding box center [64, 210] width 67 height 10
